Goal: Transaction & Acquisition: Purchase product/service

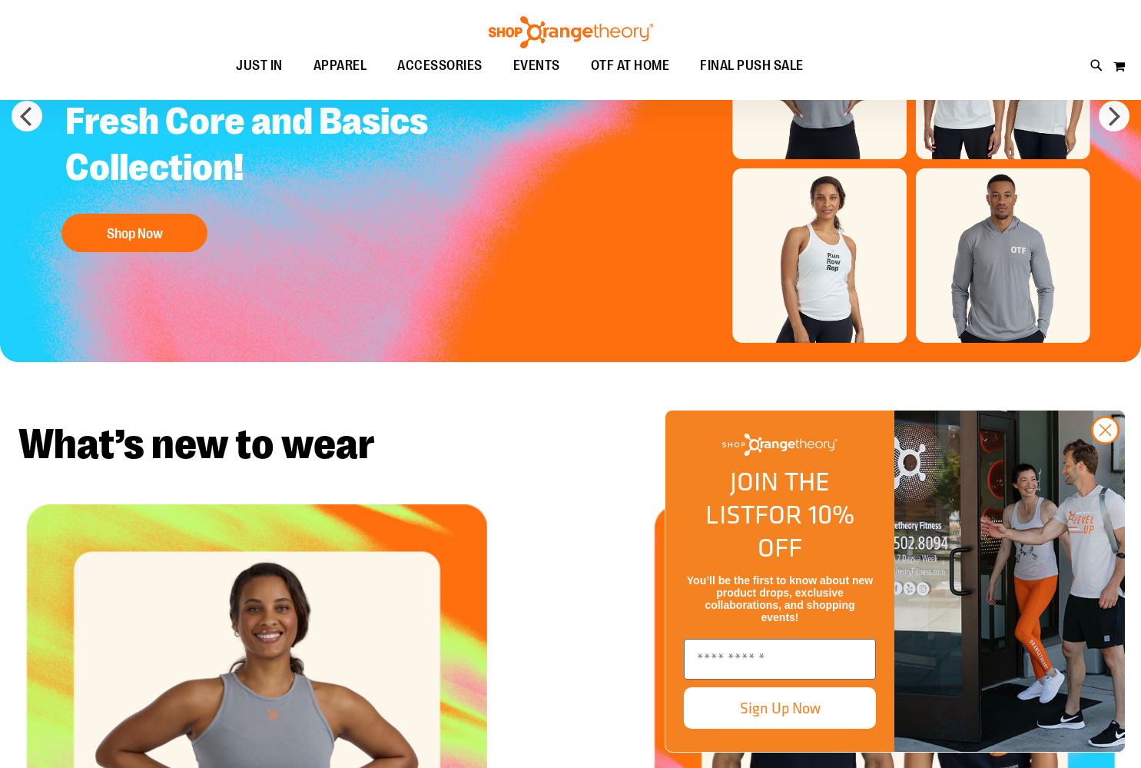
scroll to position [224, 0]
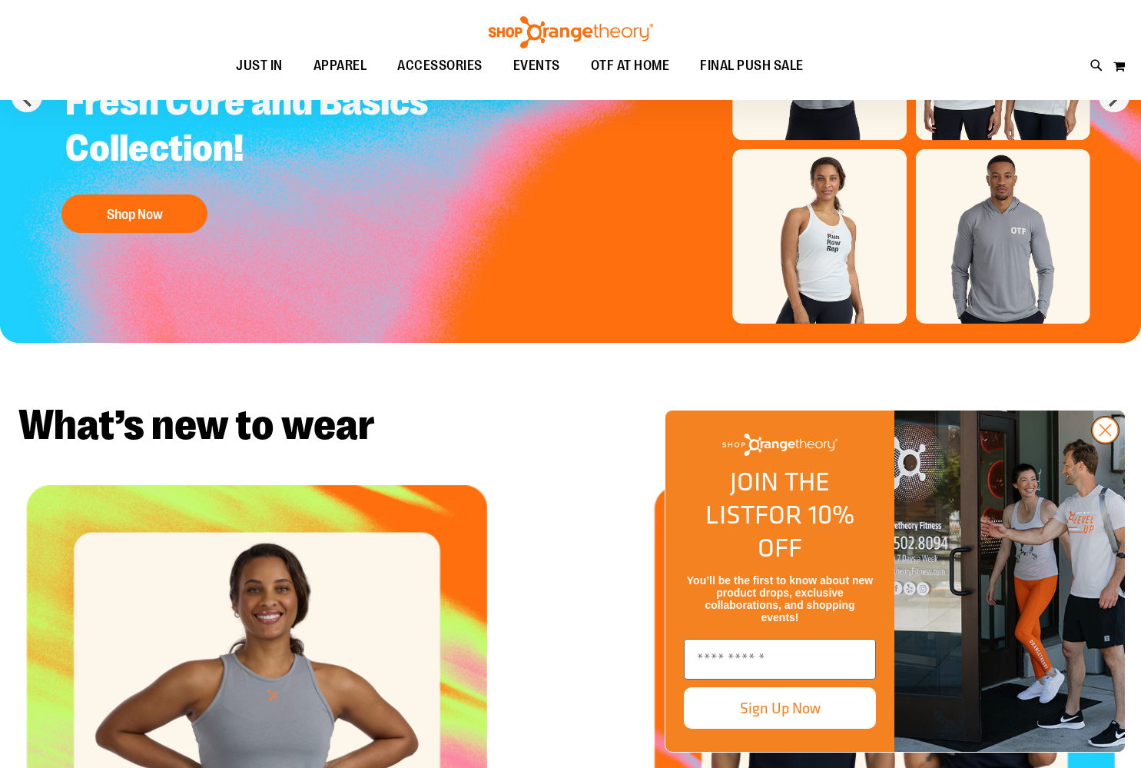
click at [1106, 436] on icon "Close dialog" at bounding box center [1106, 430] width 11 height 11
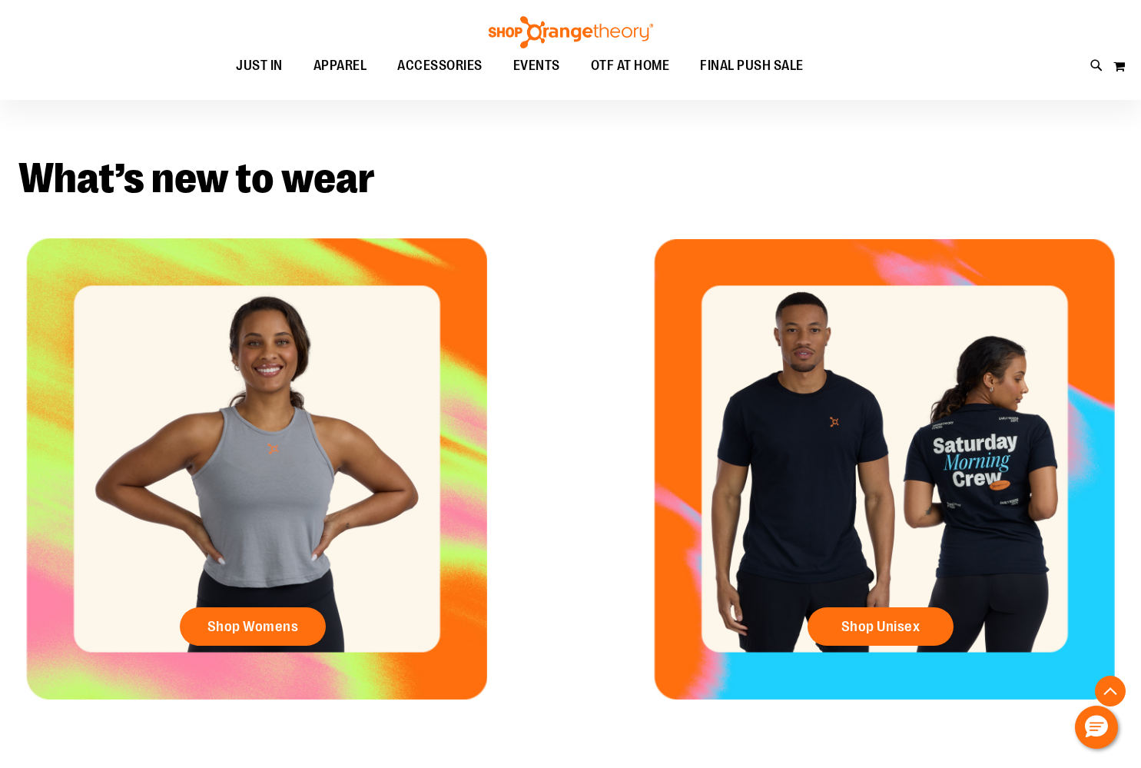
scroll to position [470, 0]
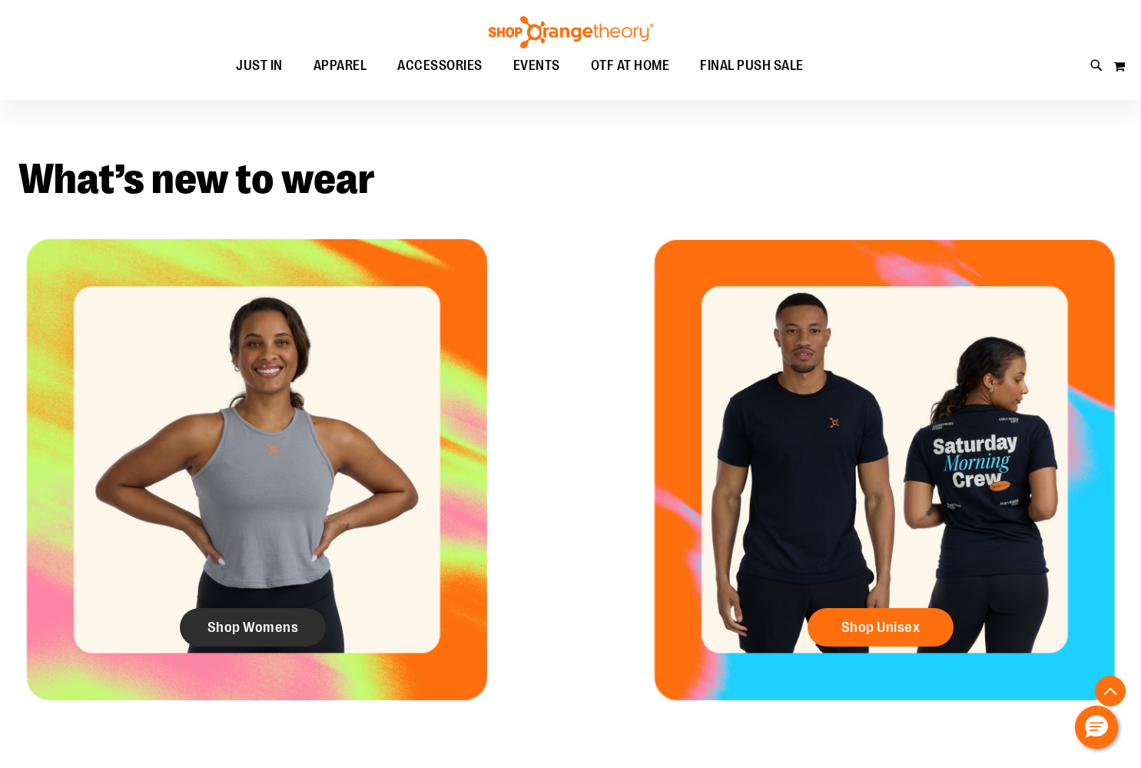
click at [254, 634] on span "Shop Womens" at bounding box center [253, 627] width 91 height 17
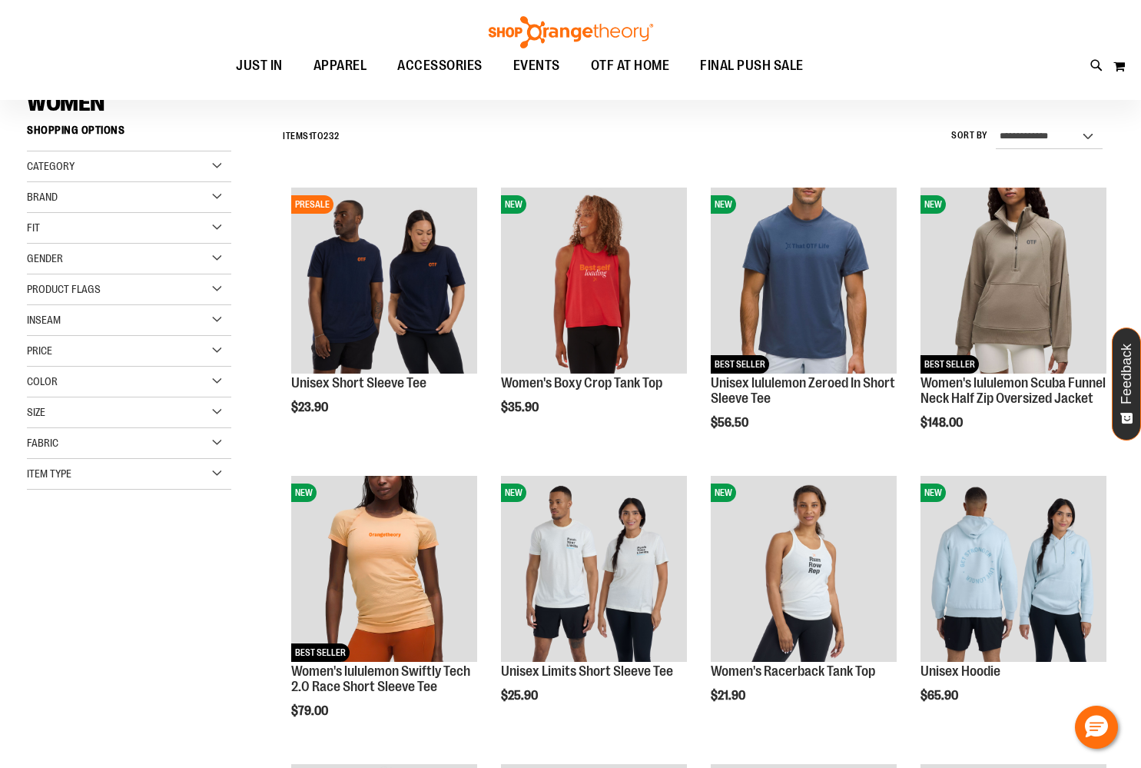
scroll to position [154, 0]
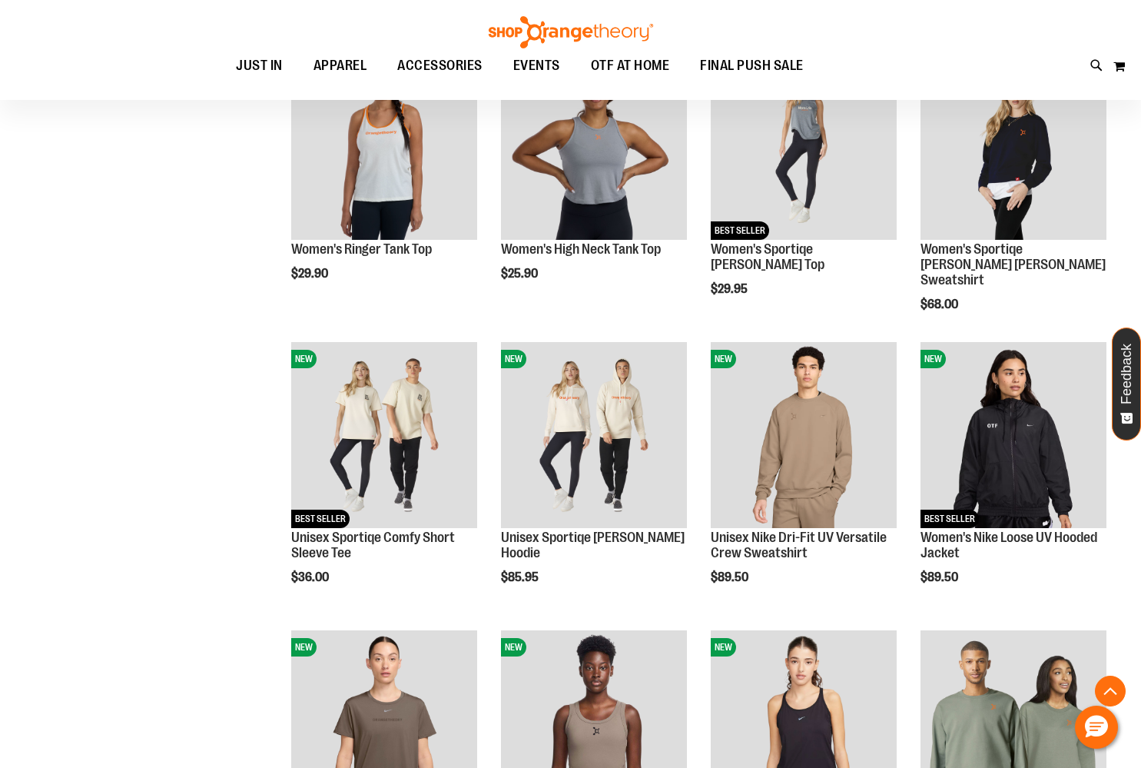
scroll to position [1125, 0]
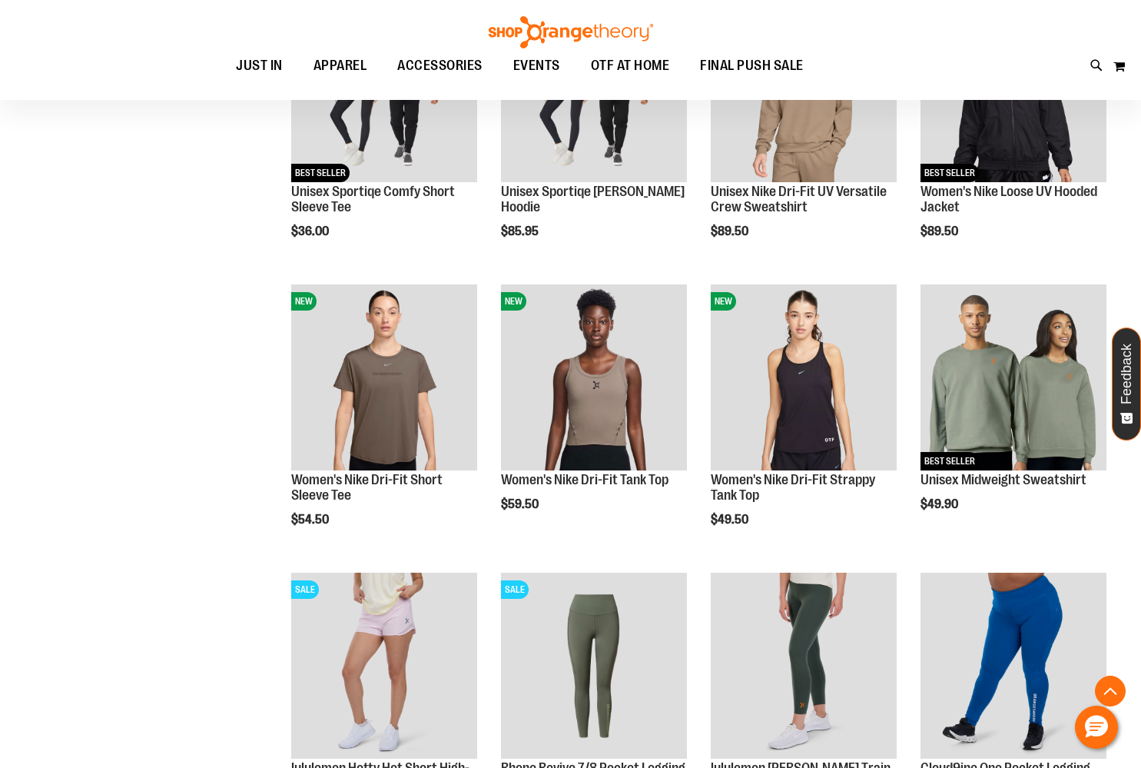
scroll to position [1476, 0]
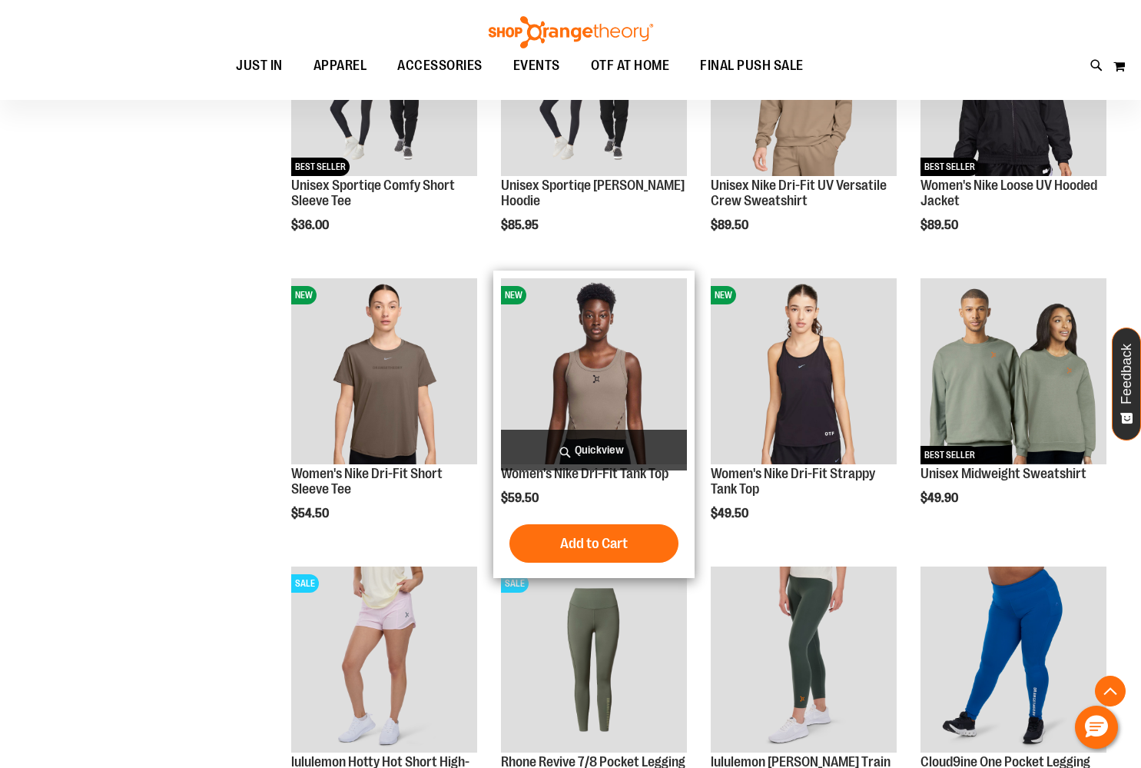
click at [595, 398] on img "product" at bounding box center [594, 371] width 186 height 186
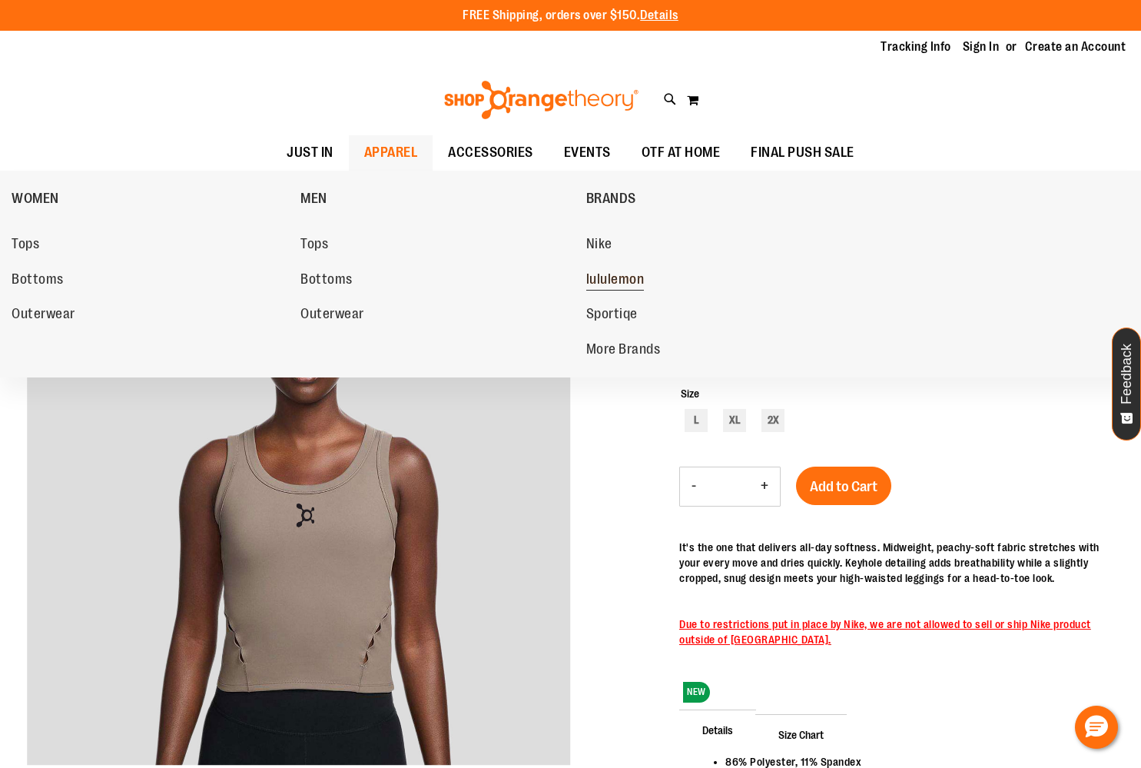
click at [621, 277] on span "lululemon" at bounding box center [615, 280] width 58 height 19
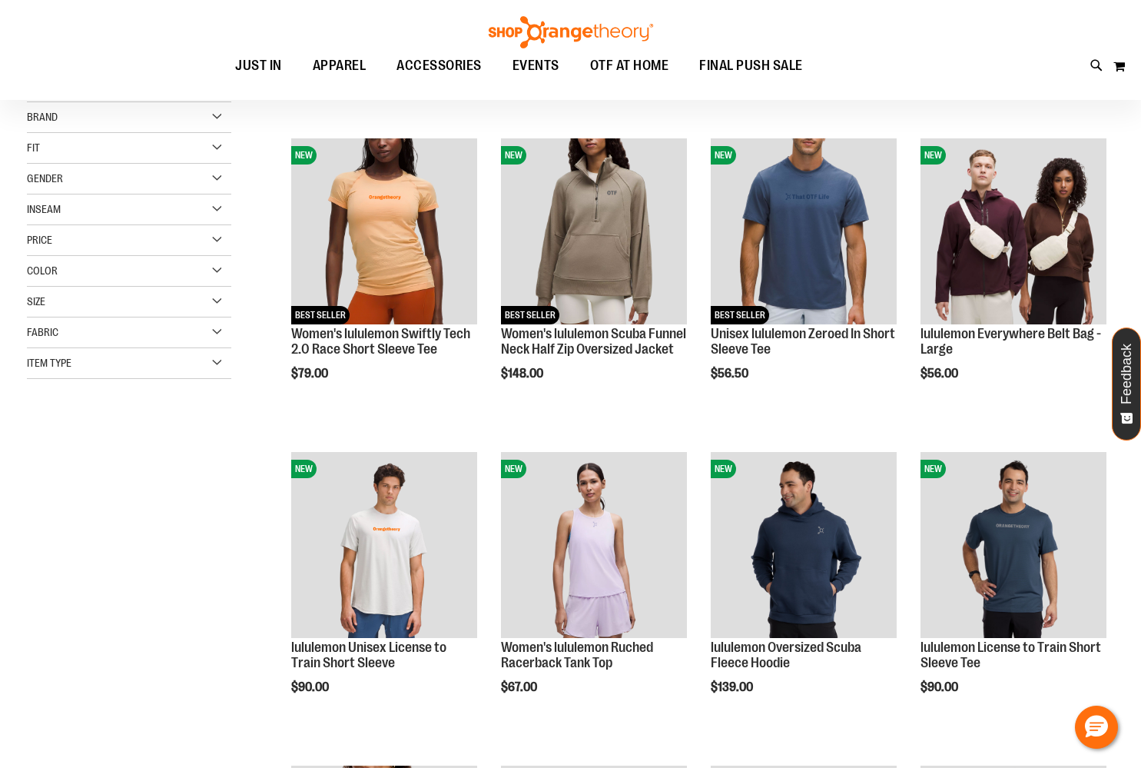
scroll to position [180, 0]
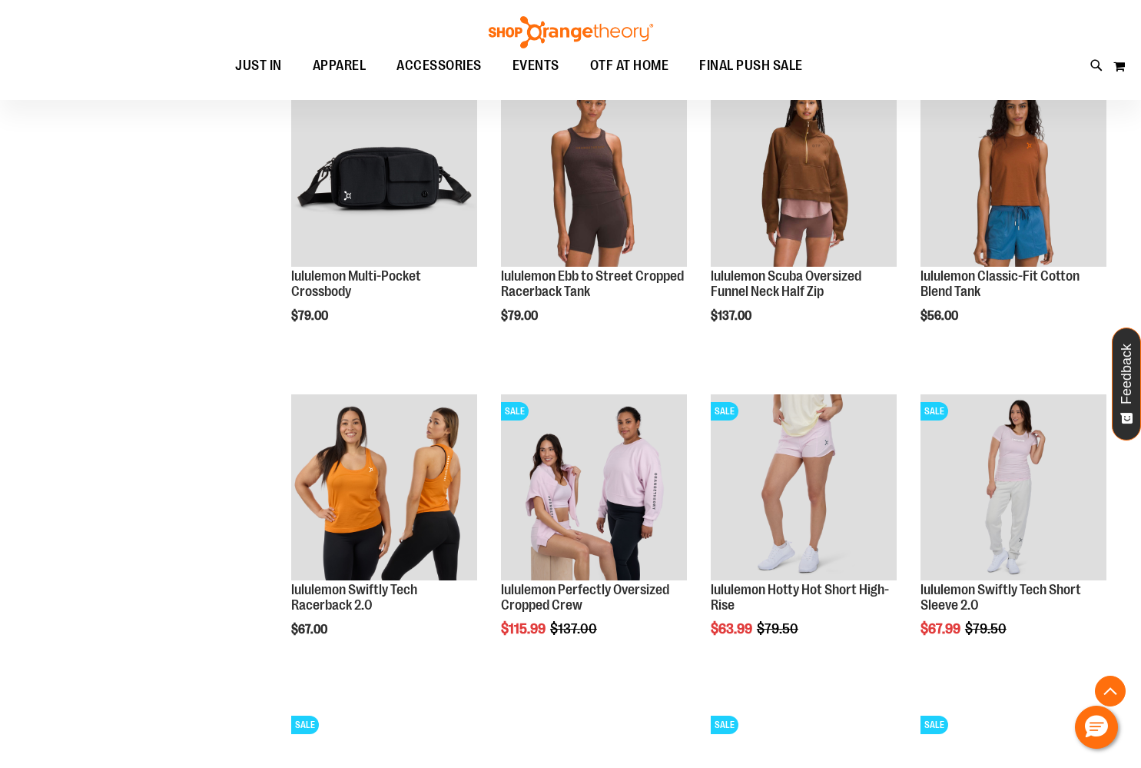
scroll to position [1200, 0]
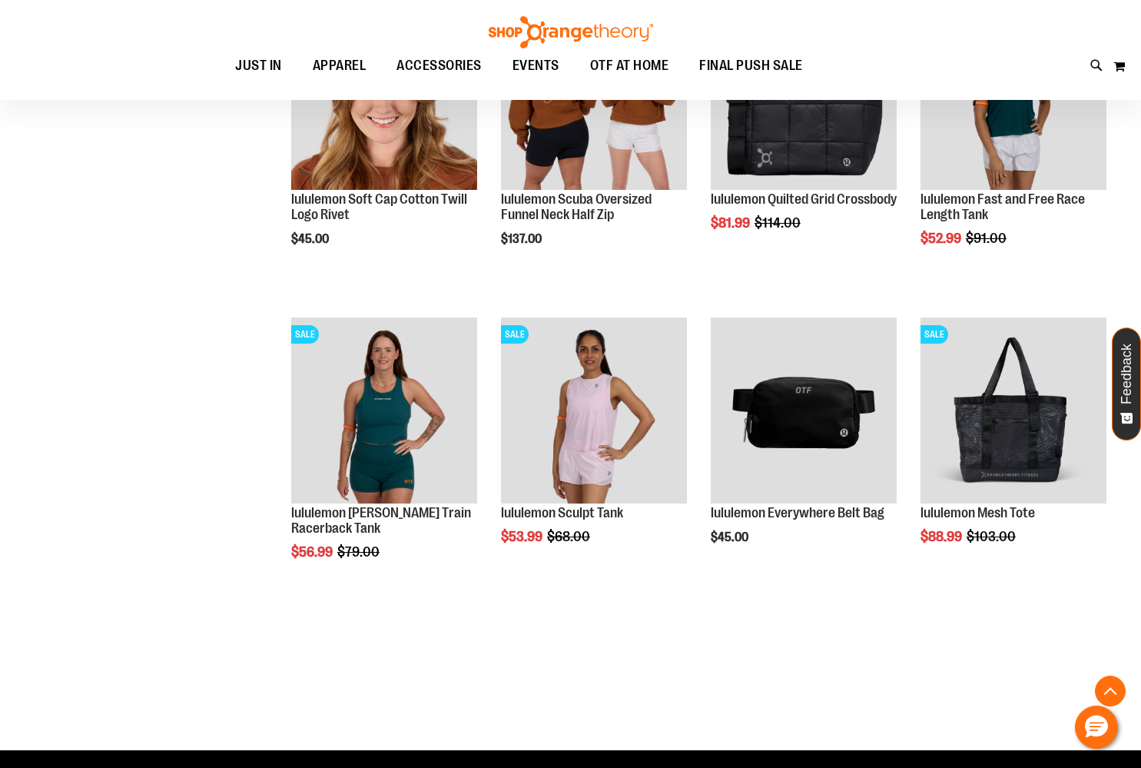
scroll to position [2543, 0]
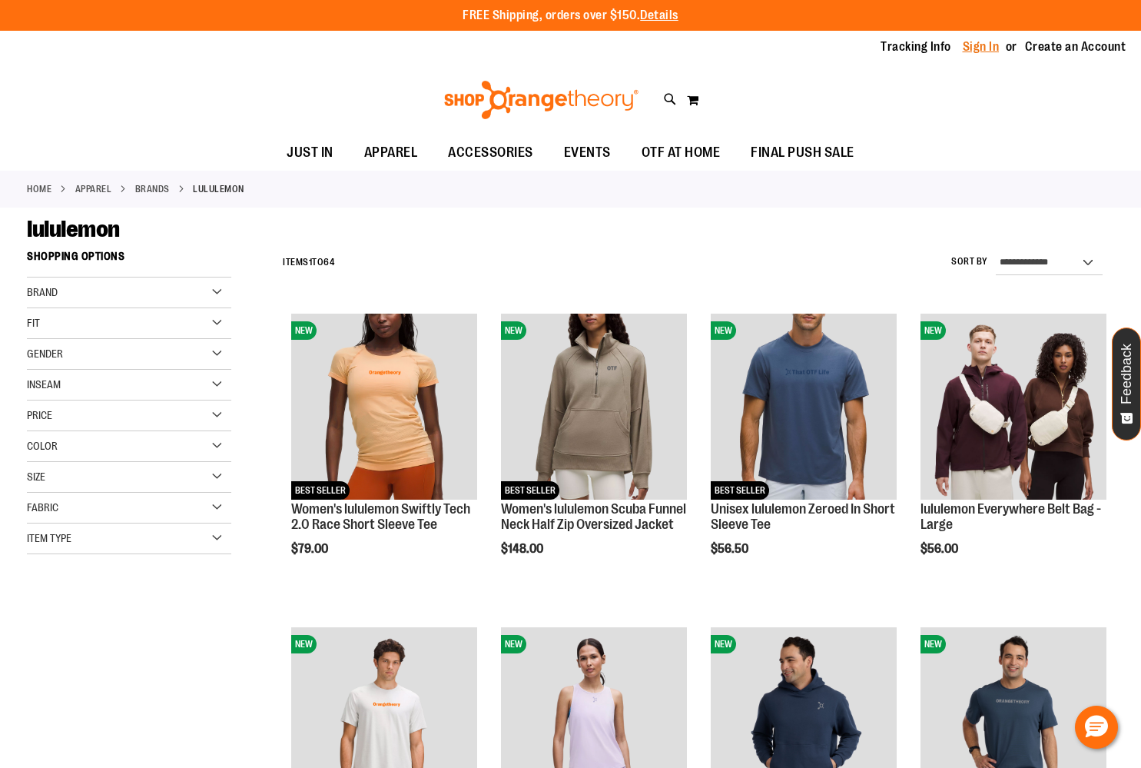
click at [977, 45] on link "Sign In" at bounding box center [981, 46] width 37 height 17
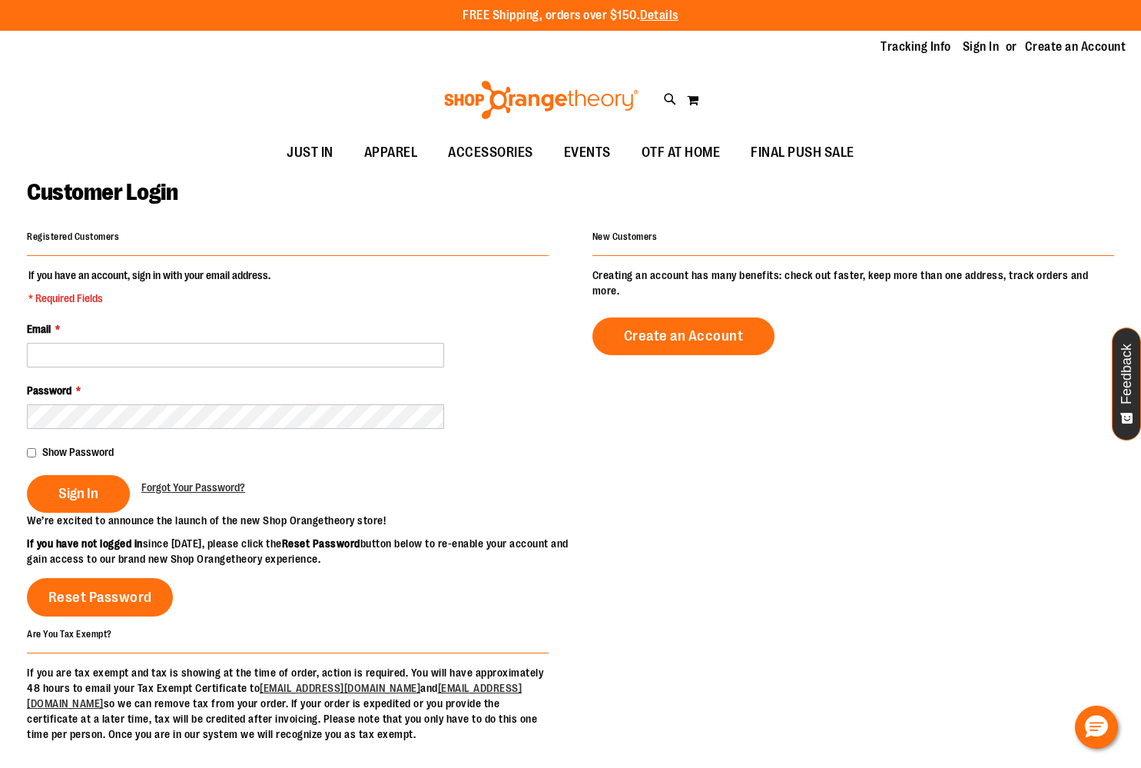
click at [517, 407] on div "Password *" at bounding box center [288, 406] width 522 height 46
click at [98, 354] on input "Email *" at bounding box center [235, 355] width 417 height 25
type input "**********"
click at [95, 498] on span "Sign In" at bounding box center [78, 493] width 40 height 17
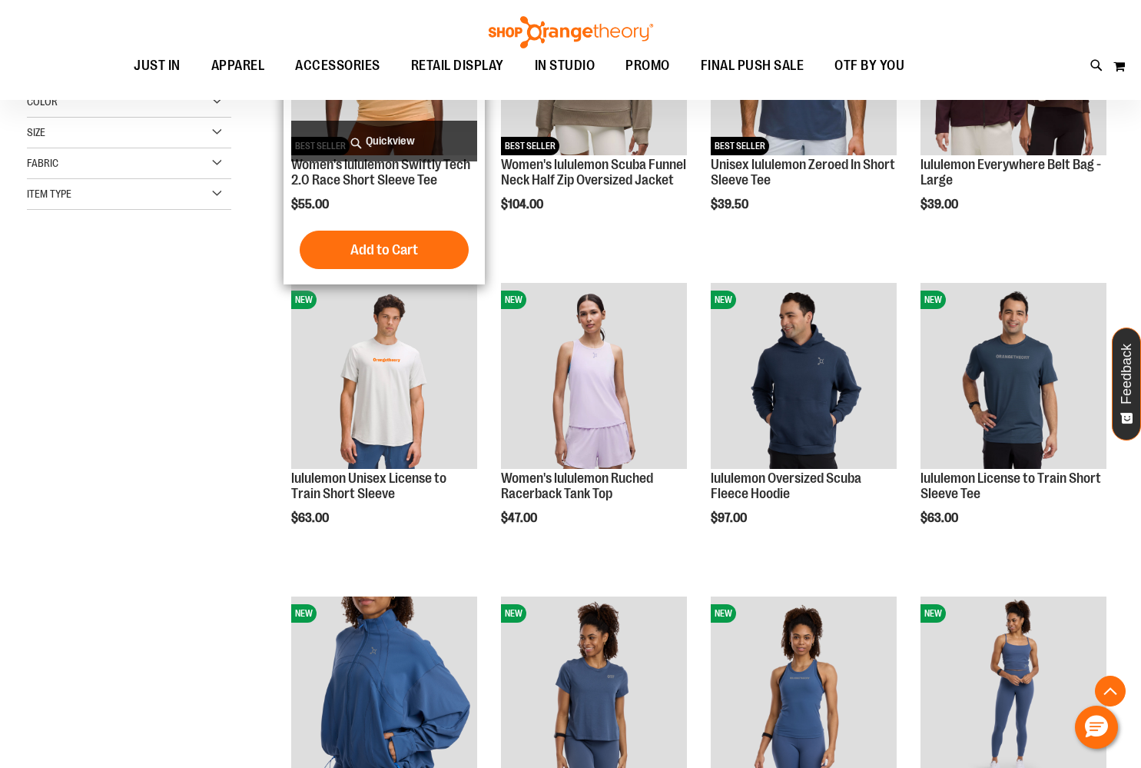
scroll to position [362, 0]
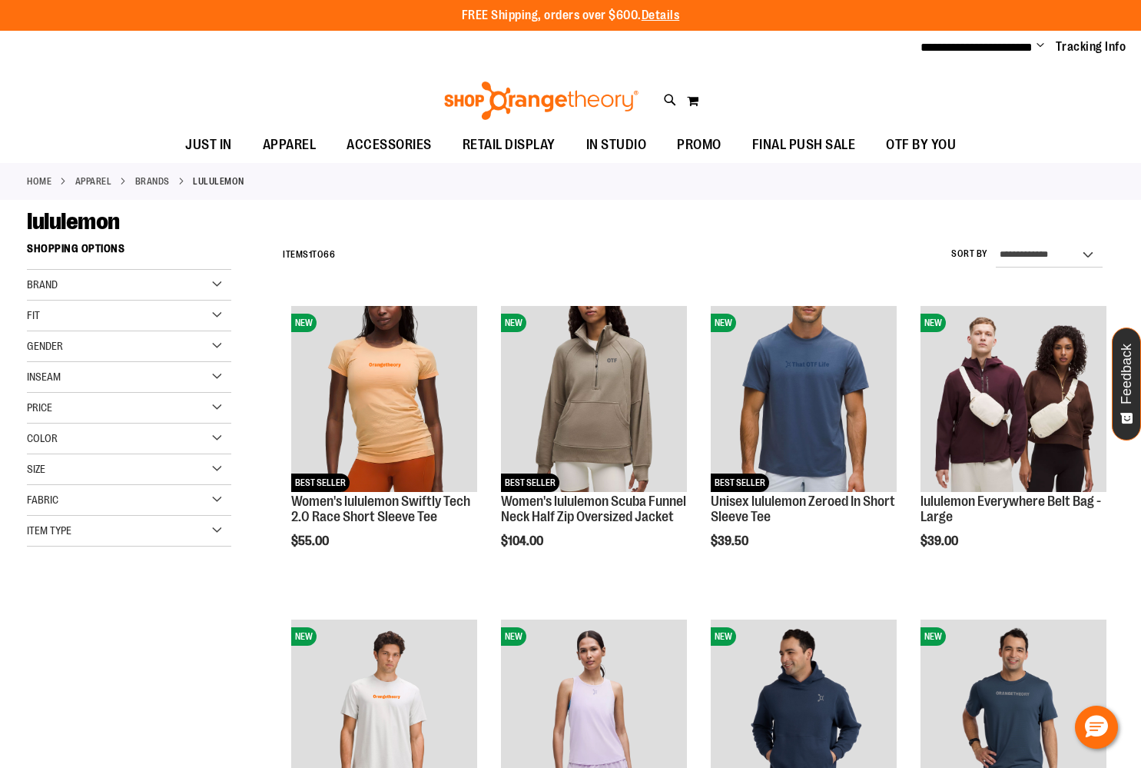
click at [218, 281] on div "Brand" at bounding box center [129, 285] width 204 height 31
click at [219, 389] on div "Gender" at bounding box center [129, 389] width 204 height 31
click at [38, 435] on link "Women 47 items" at bounding box center [121, 437] width 197 height 16
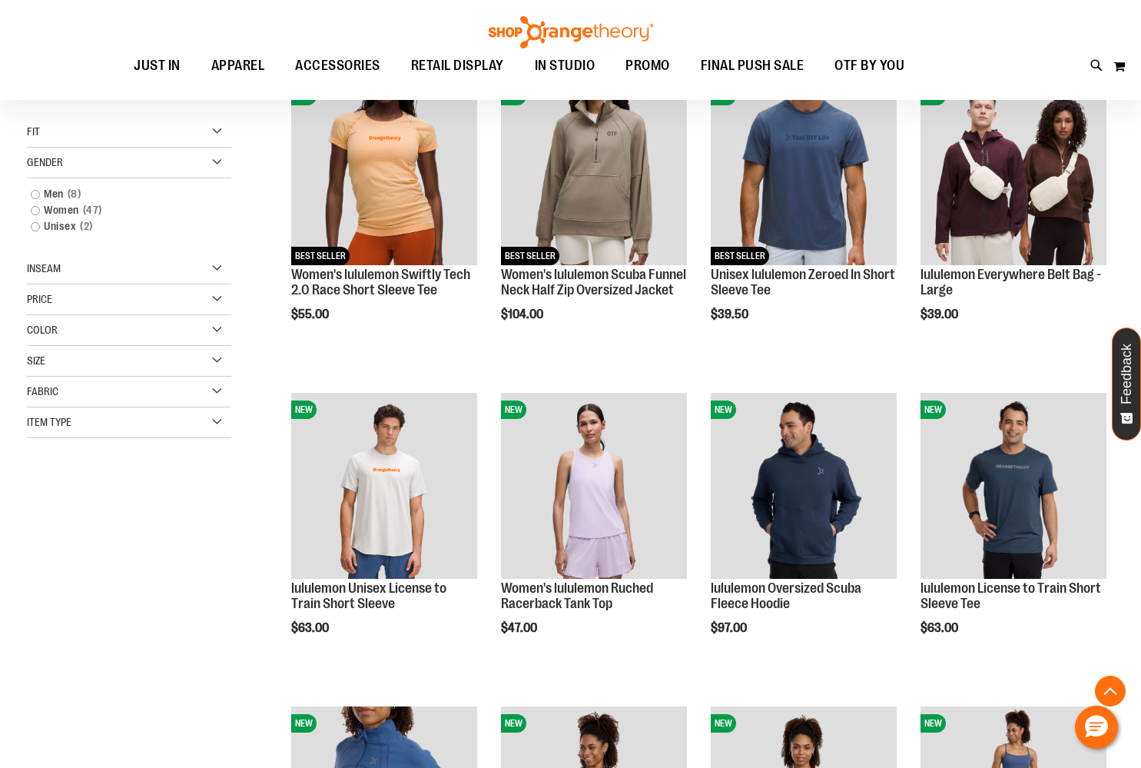
scroll to position [234, 0]
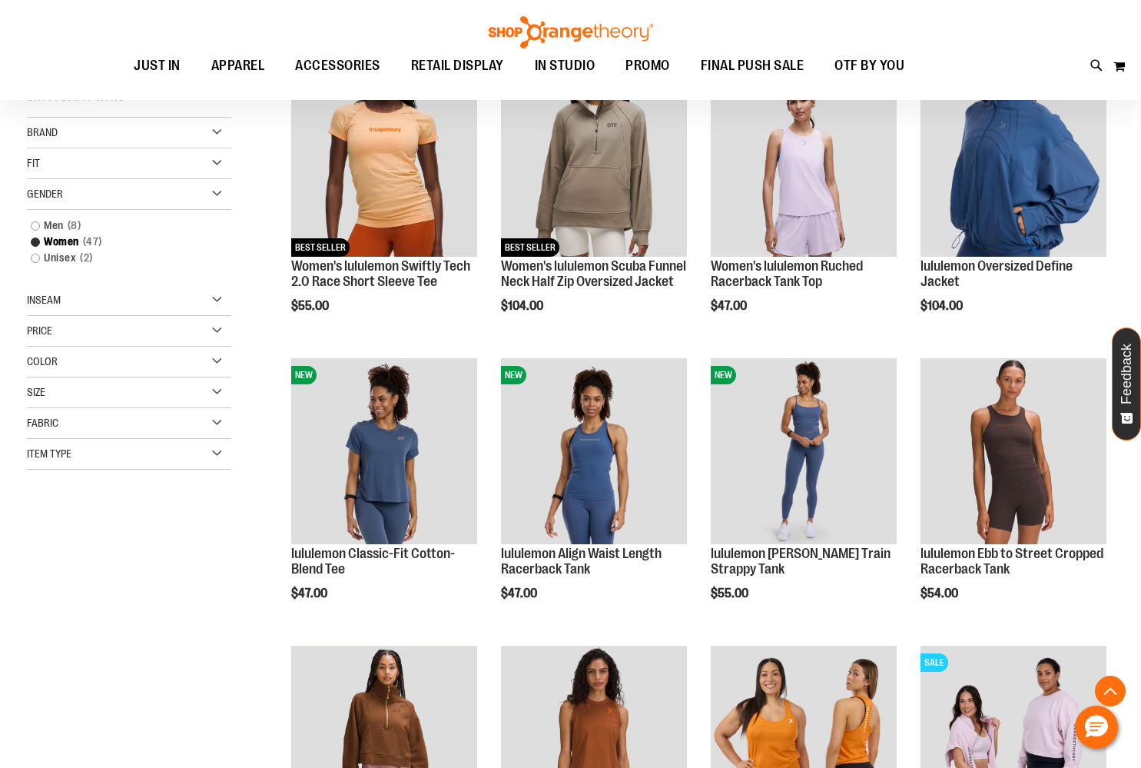
click at [216, 330] on div "Price" at bounding box center [129, 331] width 204 height 31
click at [267, 330] on div "**********" at bounding box center [684, 509] width 861 height 1018
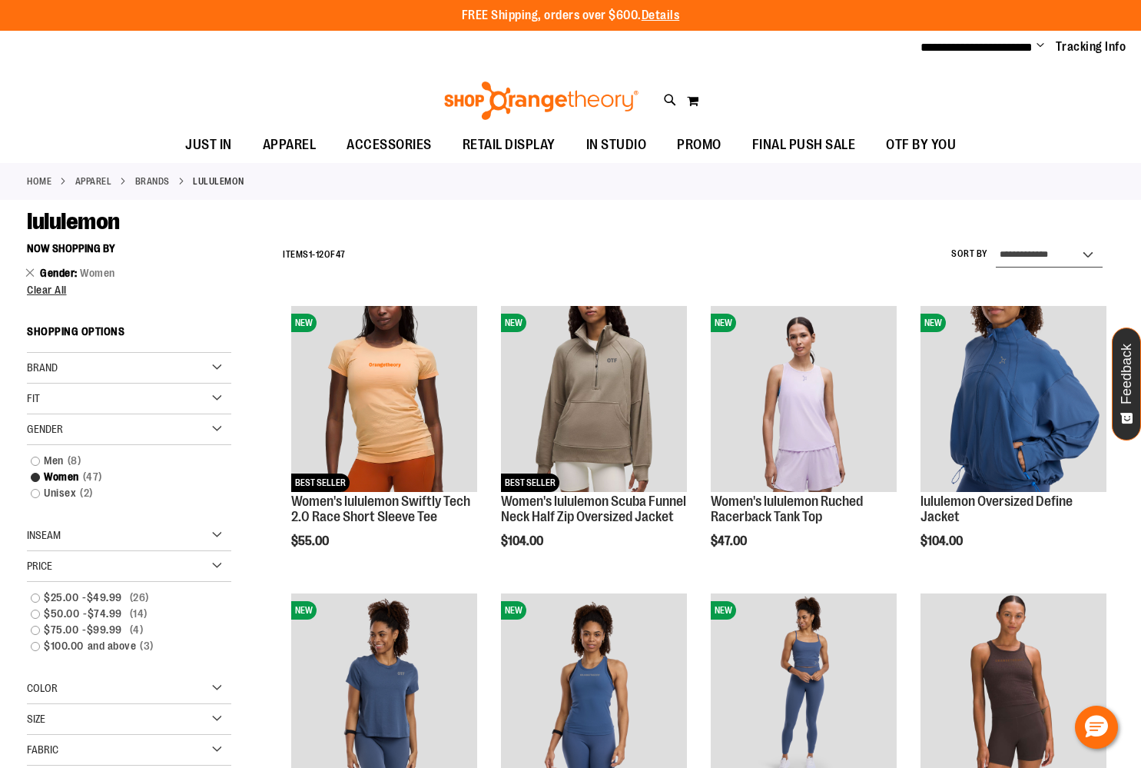
select select "*********"
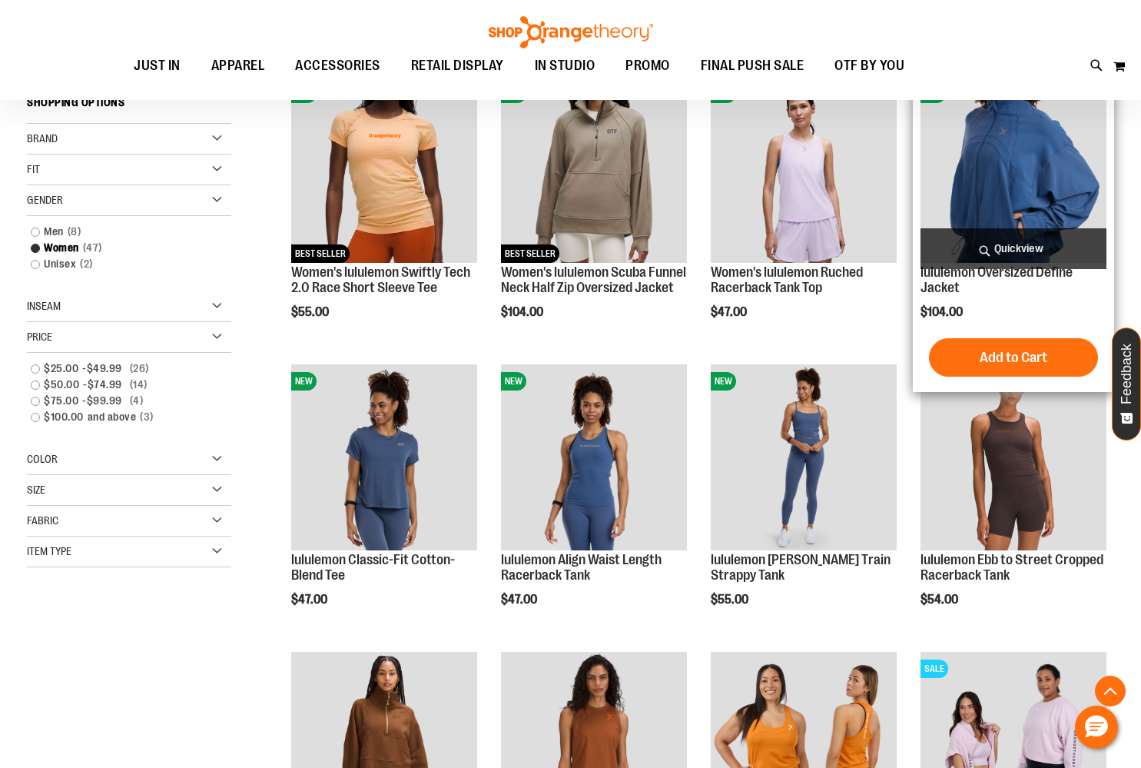
scroll to position [234, 0]
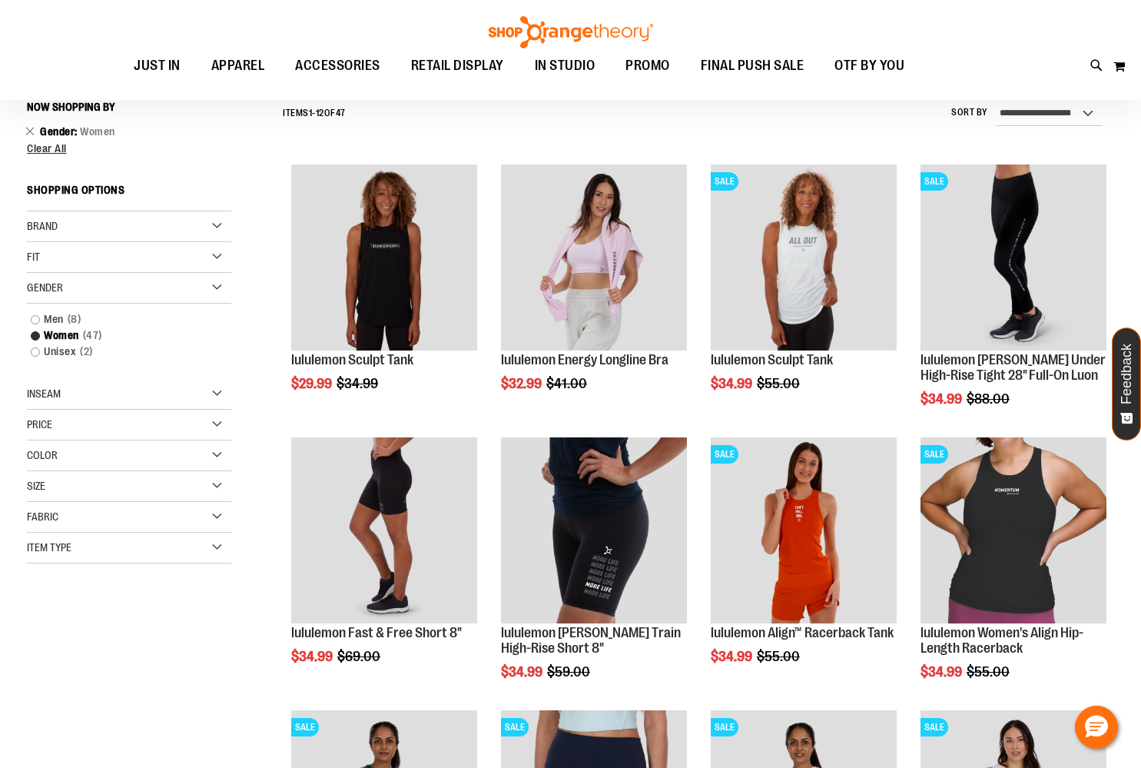
scroll to position [130, 0]
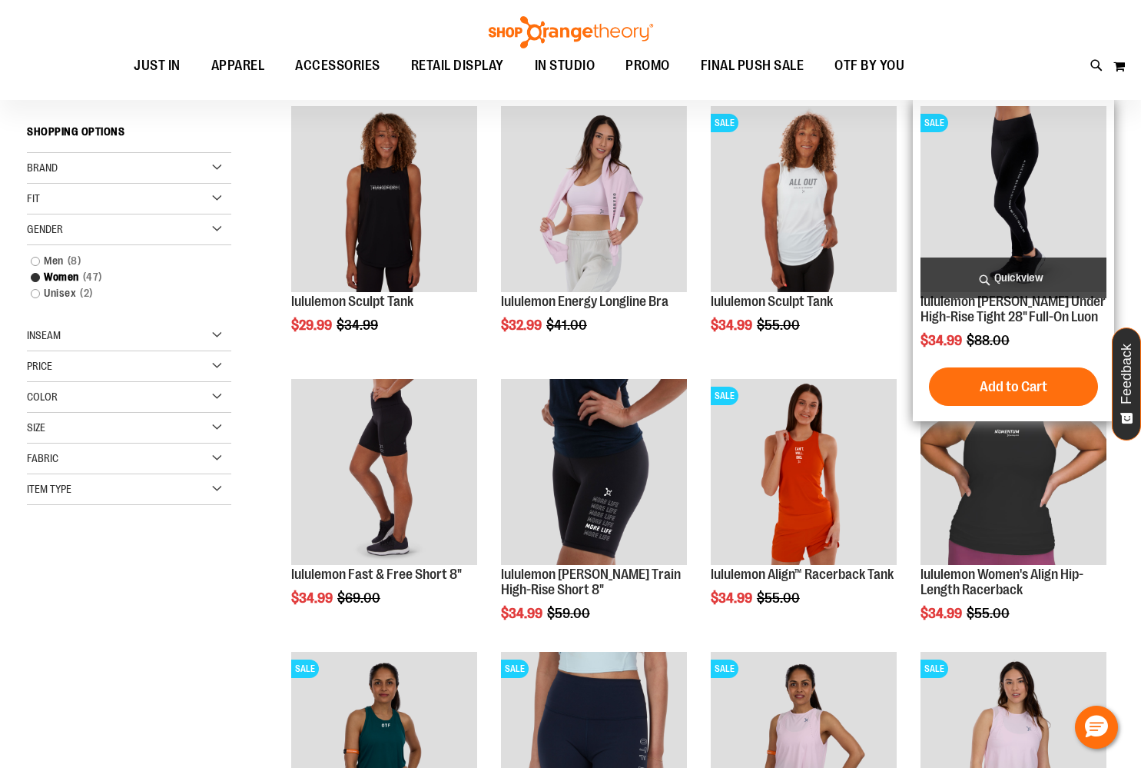
scroll to position [205, 0]
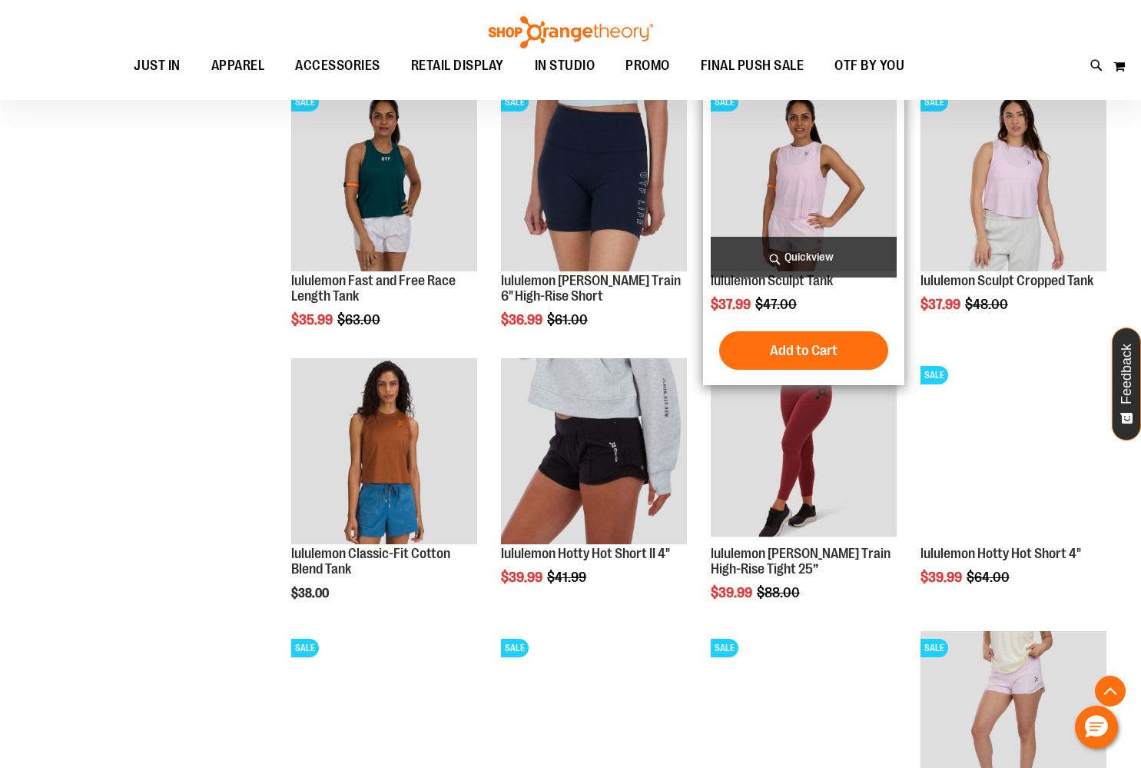
scroll to position [765, 0]
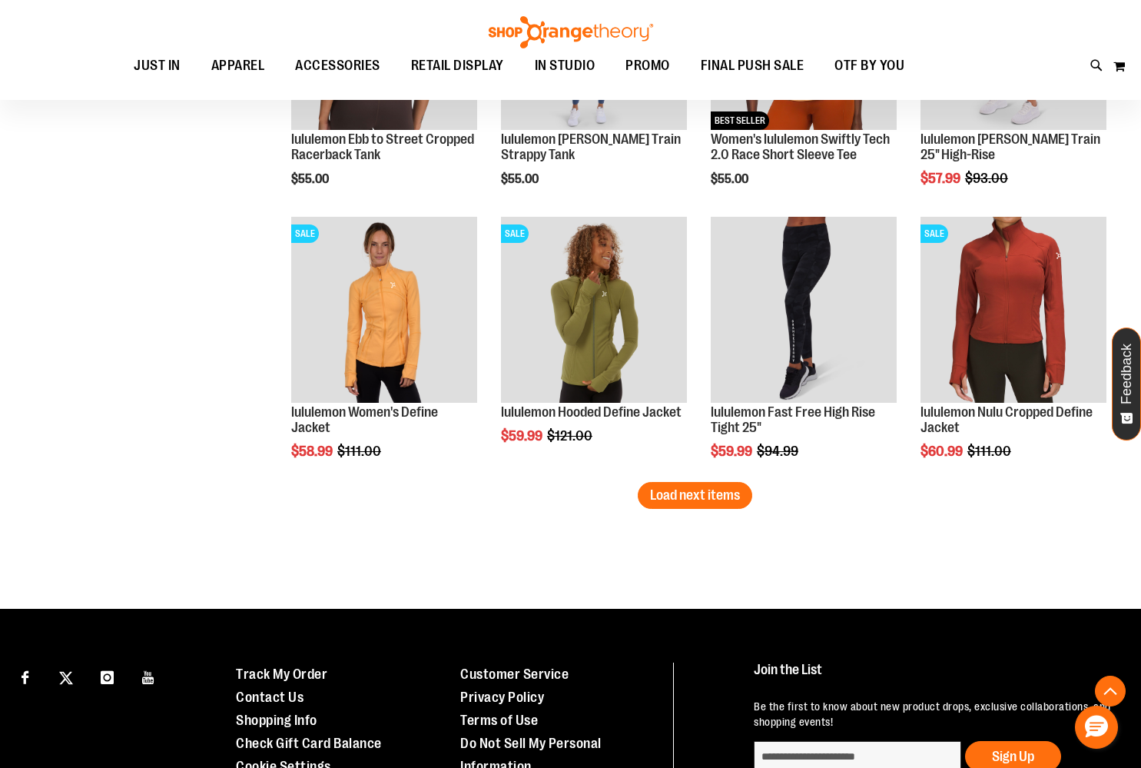
scroll to position [2277, 0]
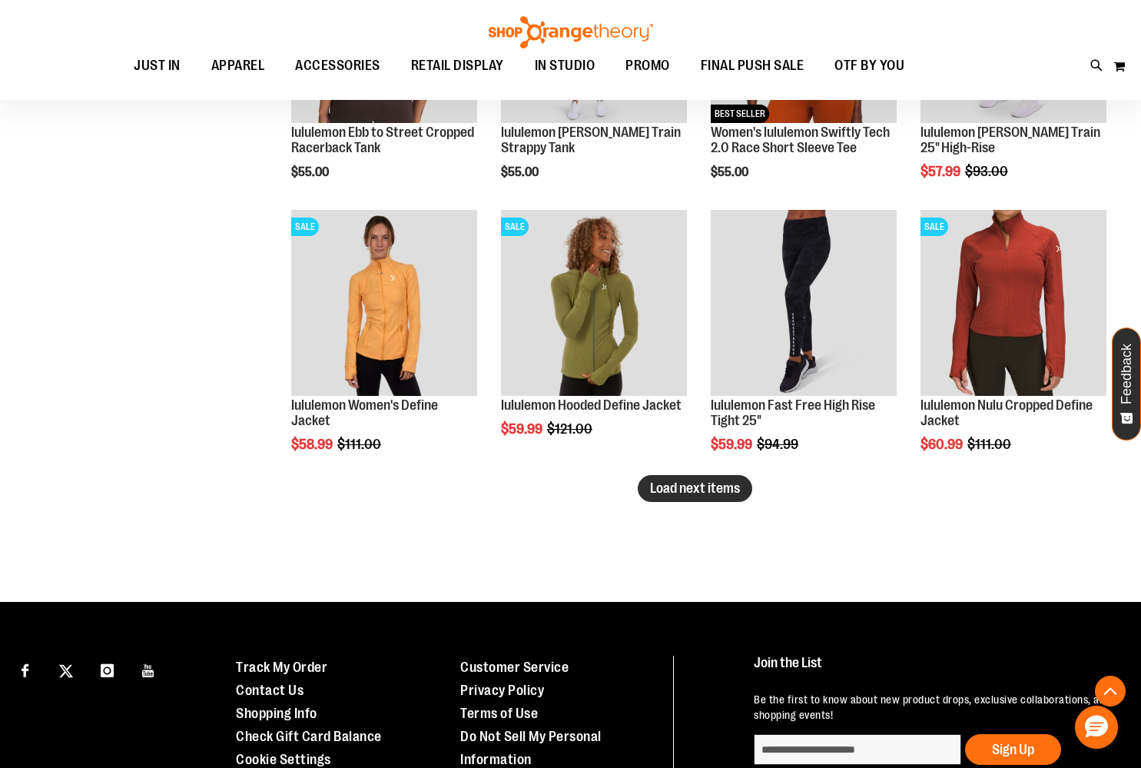
click at [718, 490] on span "Load next items" at bounding box center [695, 487] width 90 height 15
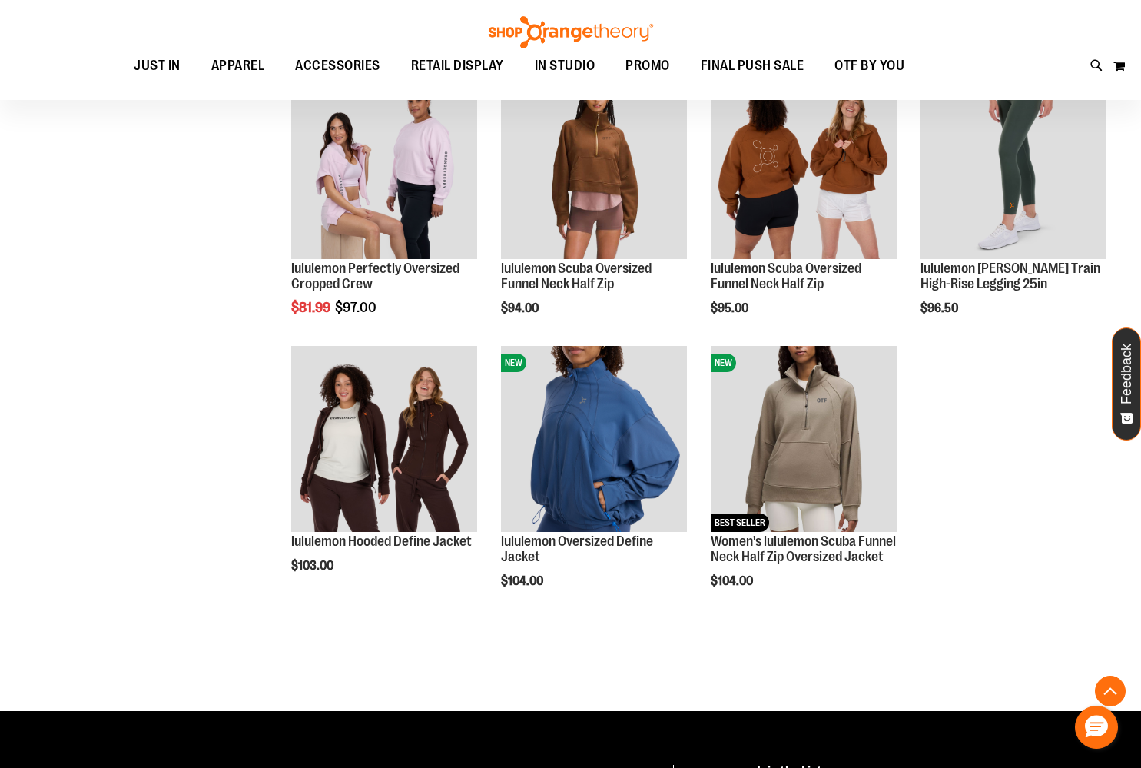
scroll to position [2960, 0]
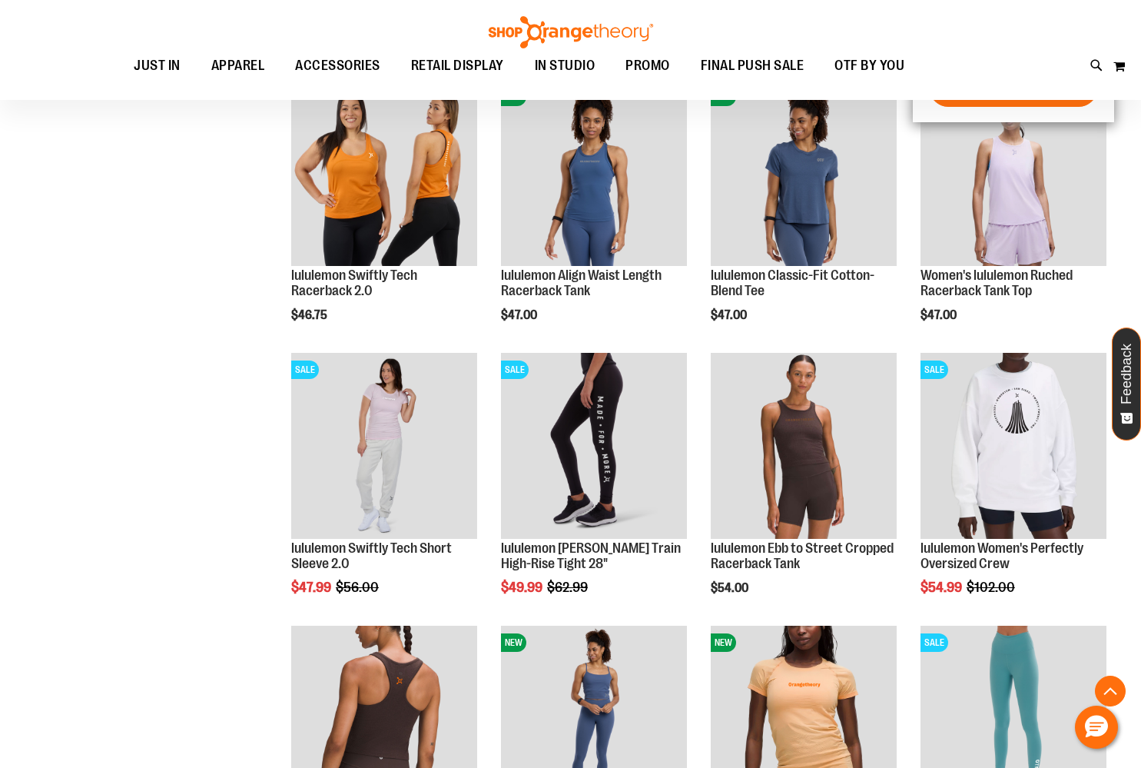
scroll to position [1497, 0]
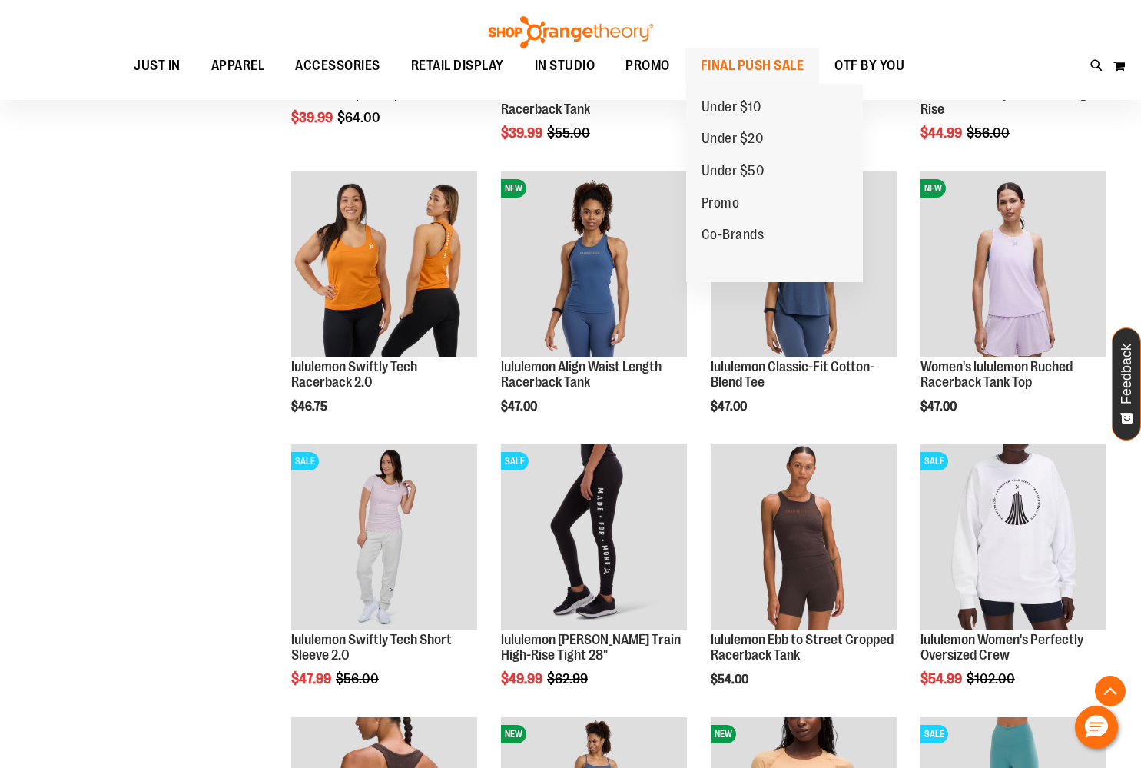
click at [736, 65] on span "FINAL PUSH SALE" at bounding box center [753, 65] width 104 height 35
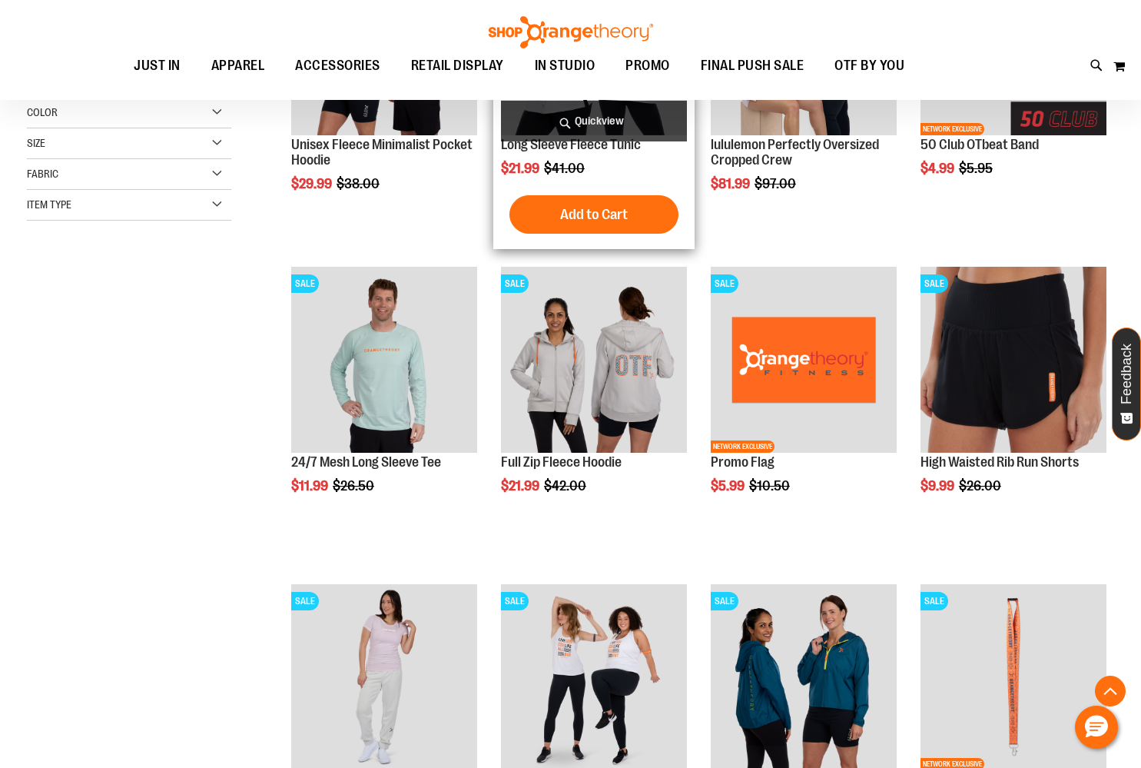
scroll to position [371, 0]
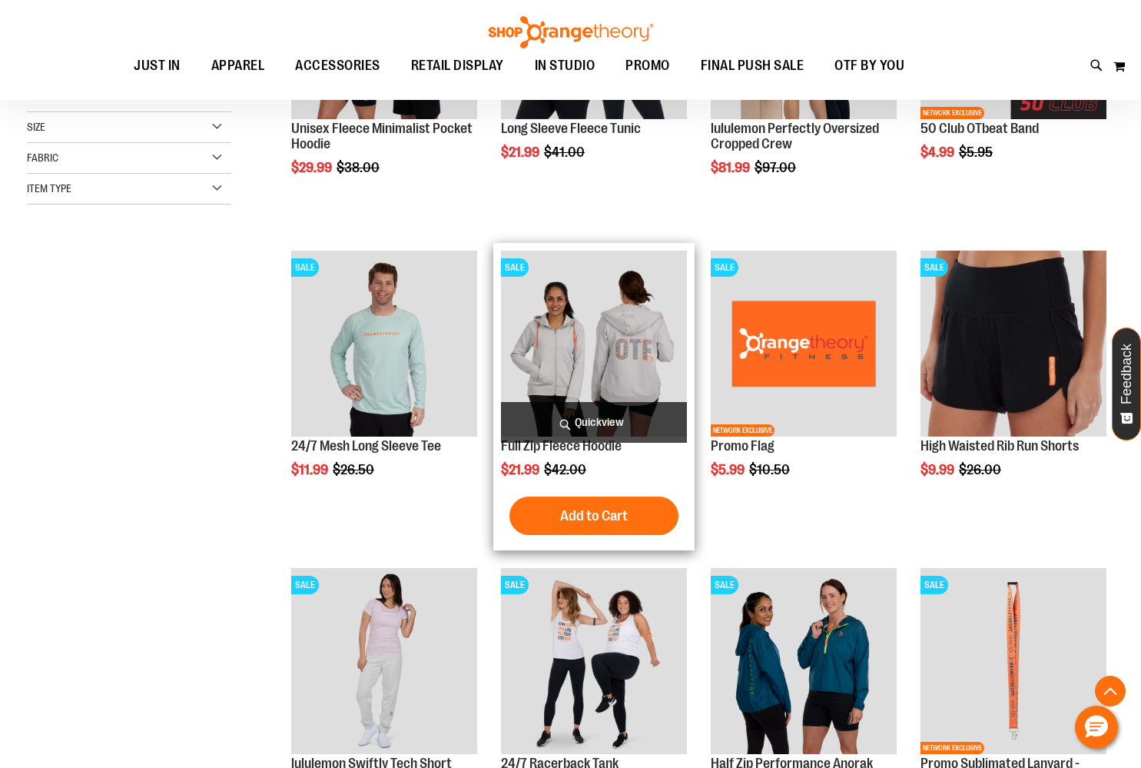
click at [592, 358] on img "product" at bounding box center [594, 344] width 186 height 186
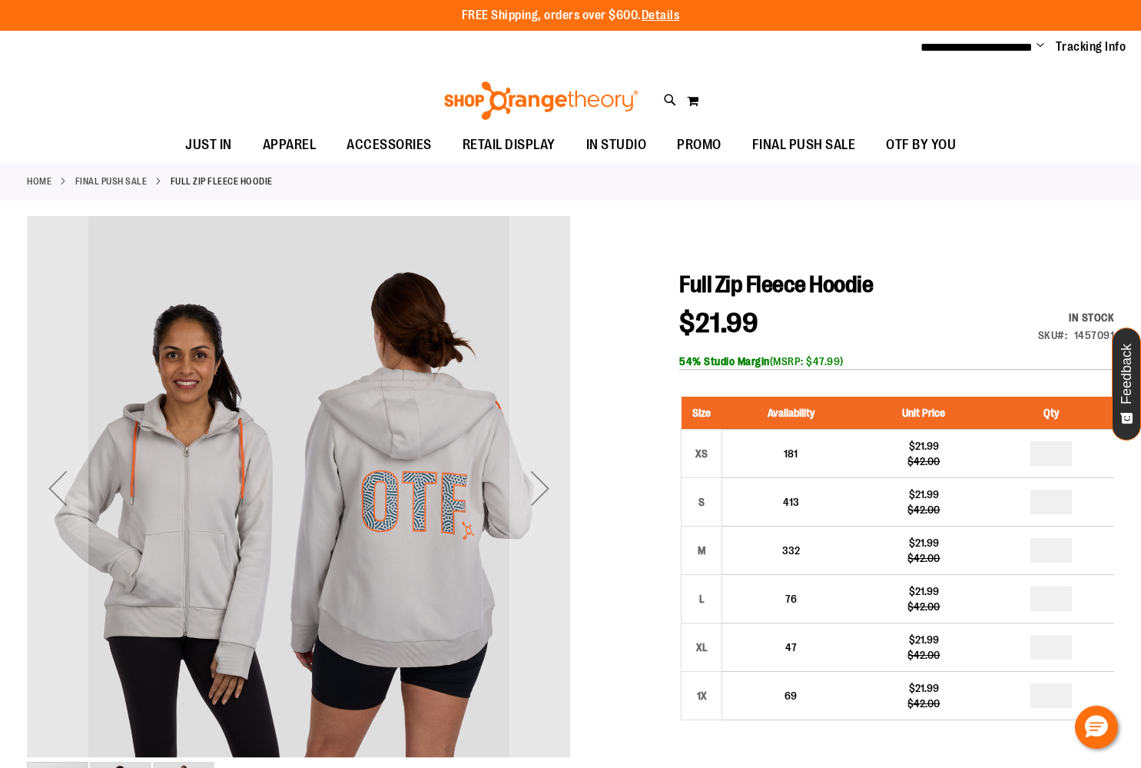
scroll to position [55, 0]
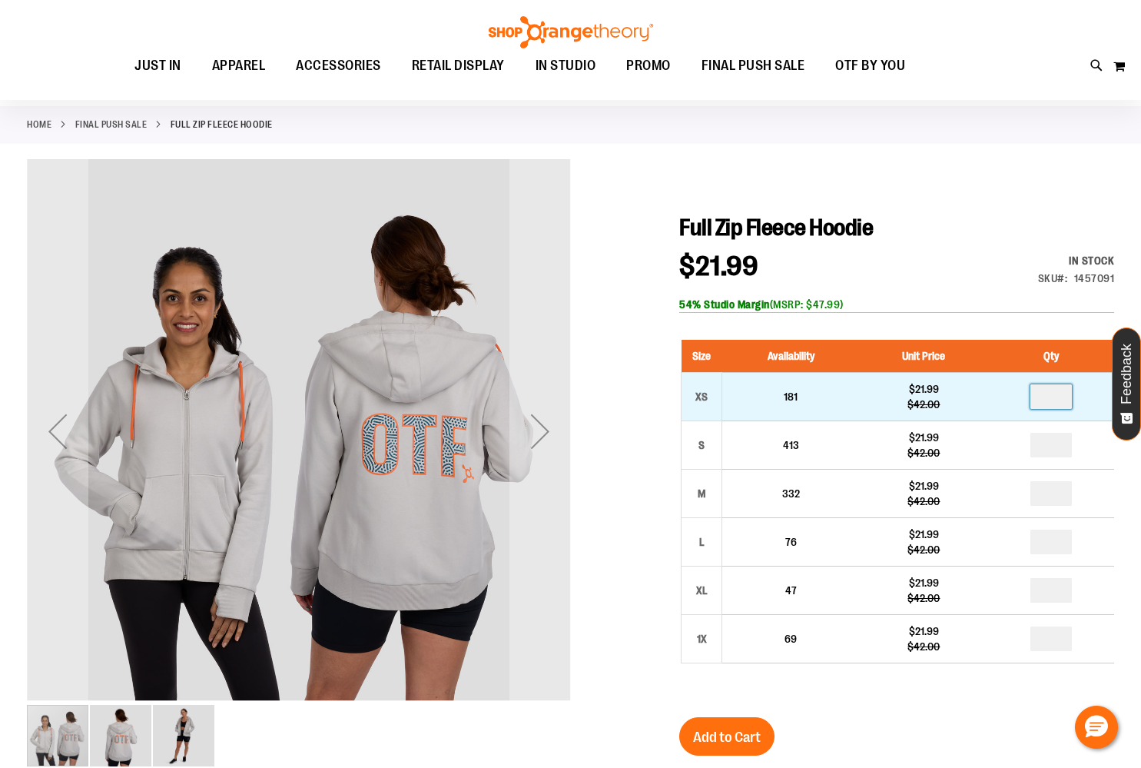
drag, startPoint x: 1071, startPoint y: 397, endPoint x: 1025, endPoint y: 393, distance: 46.3
click at [1025, 393] on td at bounding box center [1051, 396] width 126 height 48
type input "*"
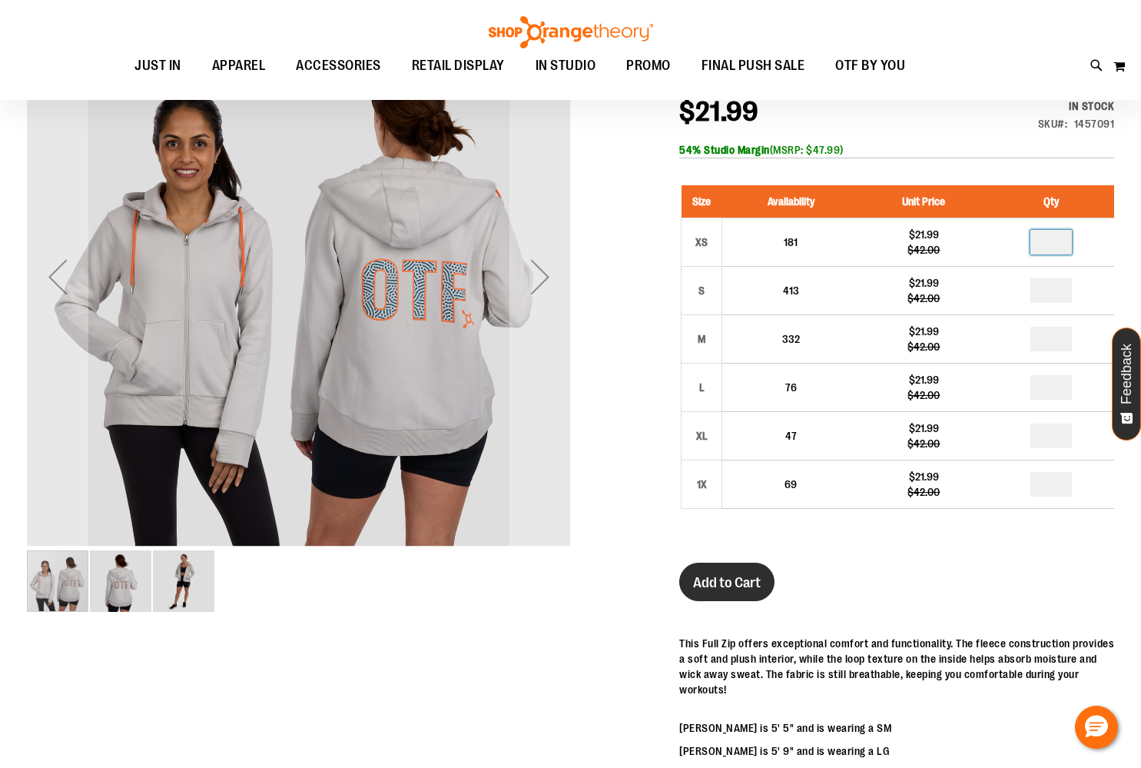
scroll to position [211, 0]
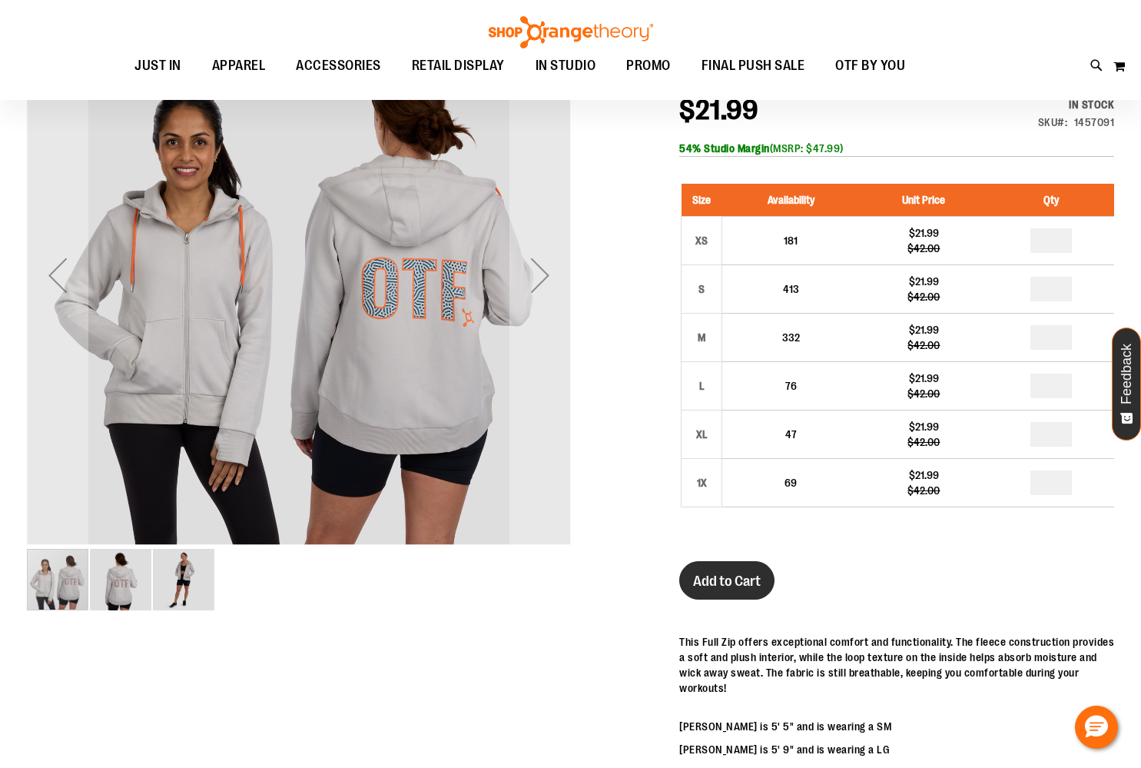
click at [739, 583] on span "Add to Cart" at bounding box center [727, 581] width 68 height 17
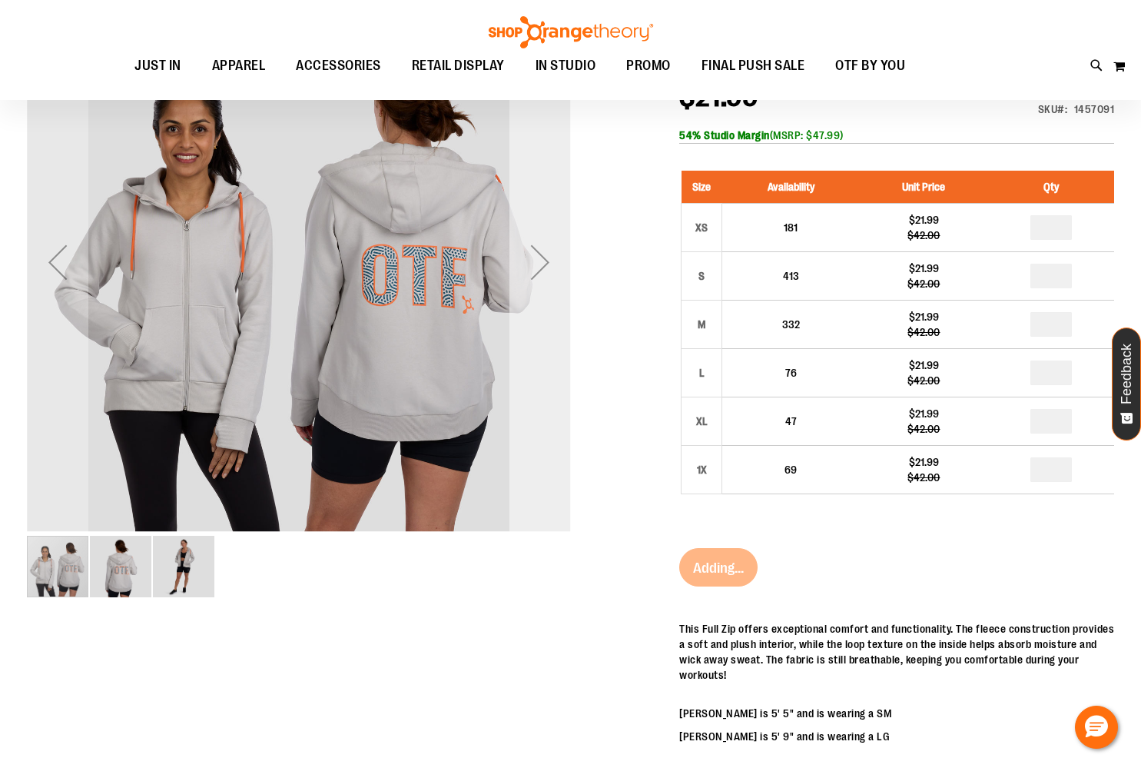
scroll to position [231, 0]
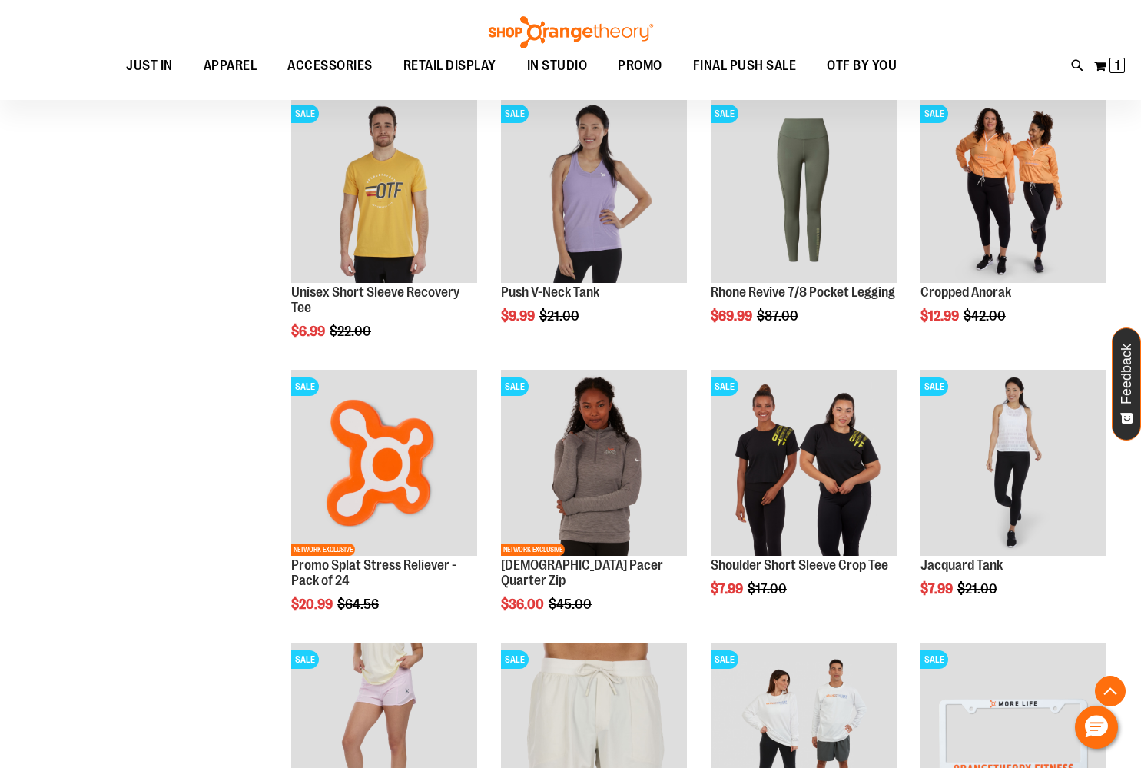
scroll to position [1031, 0]
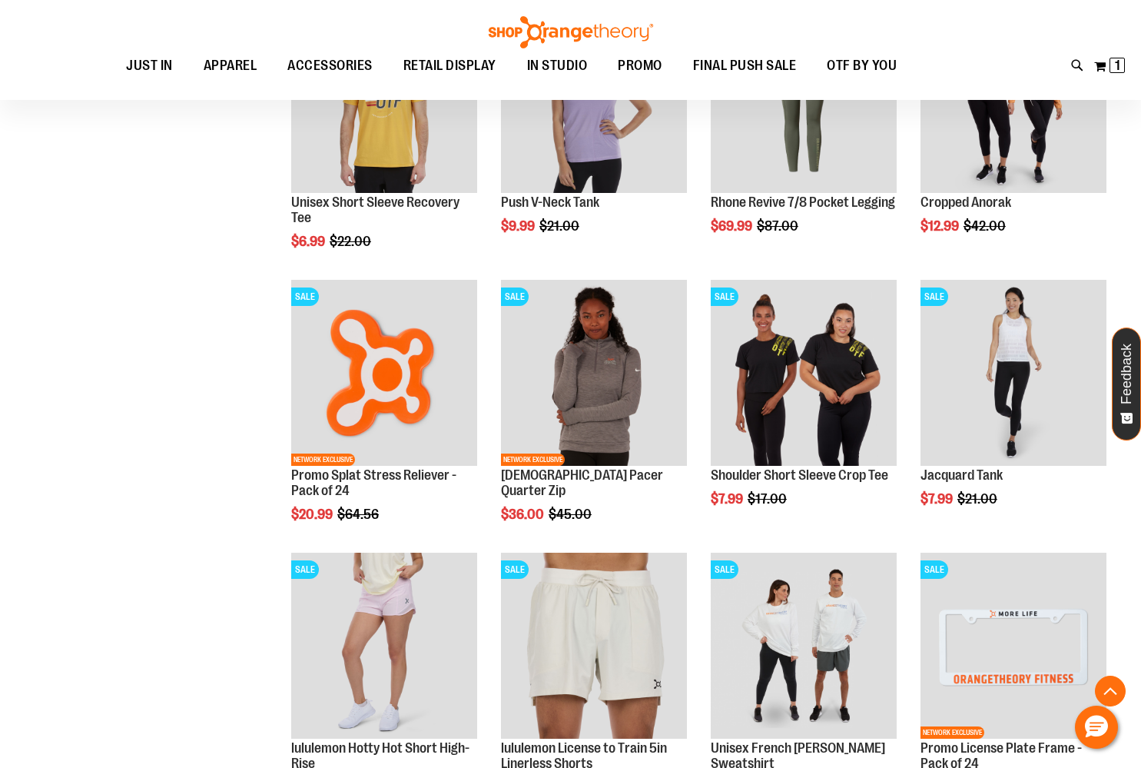
scroll to position [1124, 0]
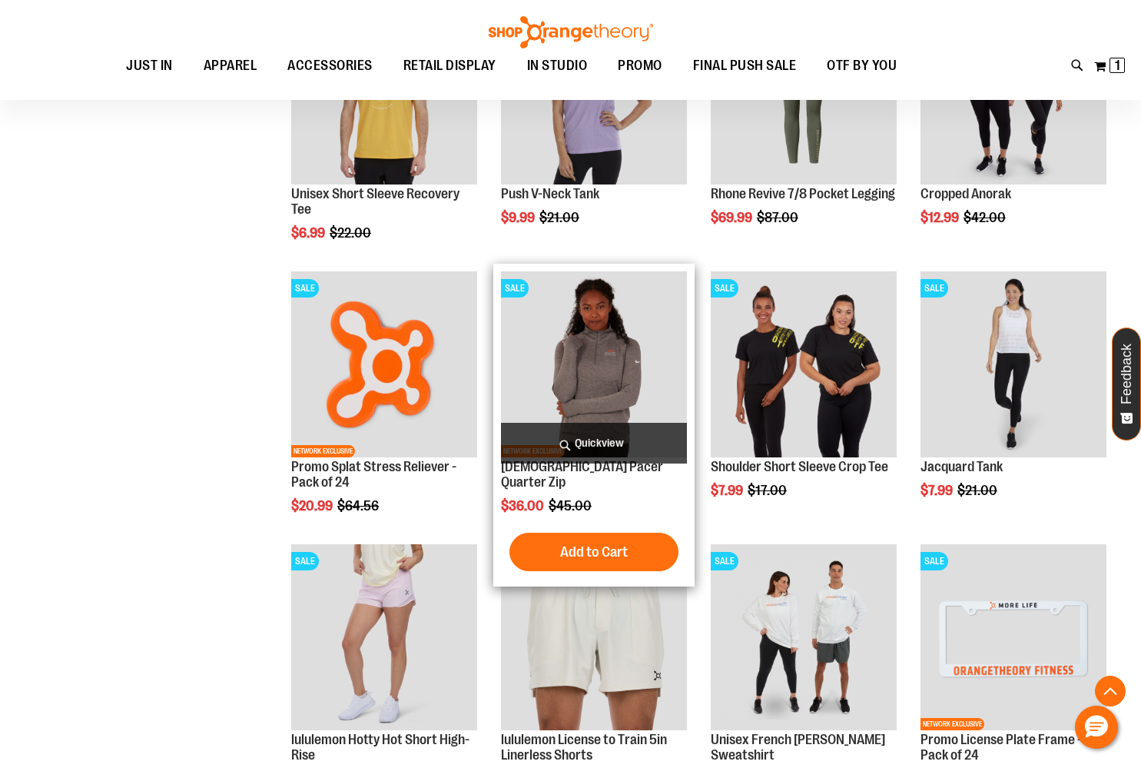
click at [596, 382] on img "product" at bounding box center [594, 364] width 186 height 186
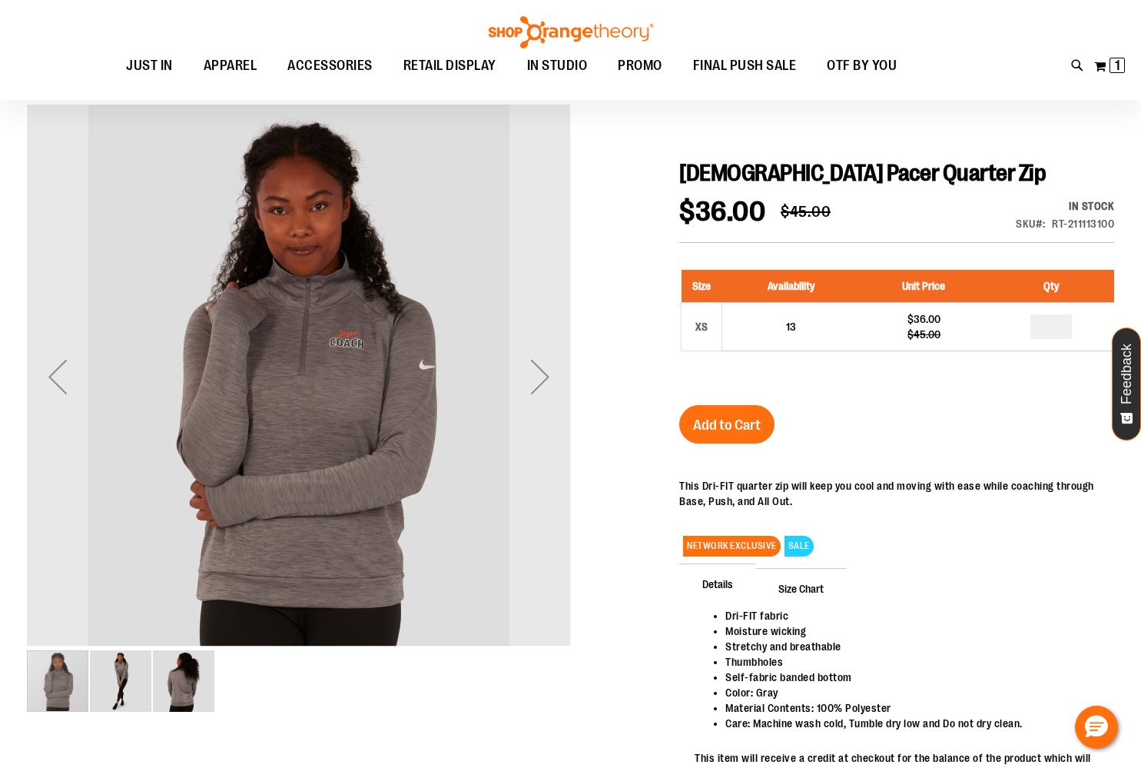
scroll to position [129, 0]
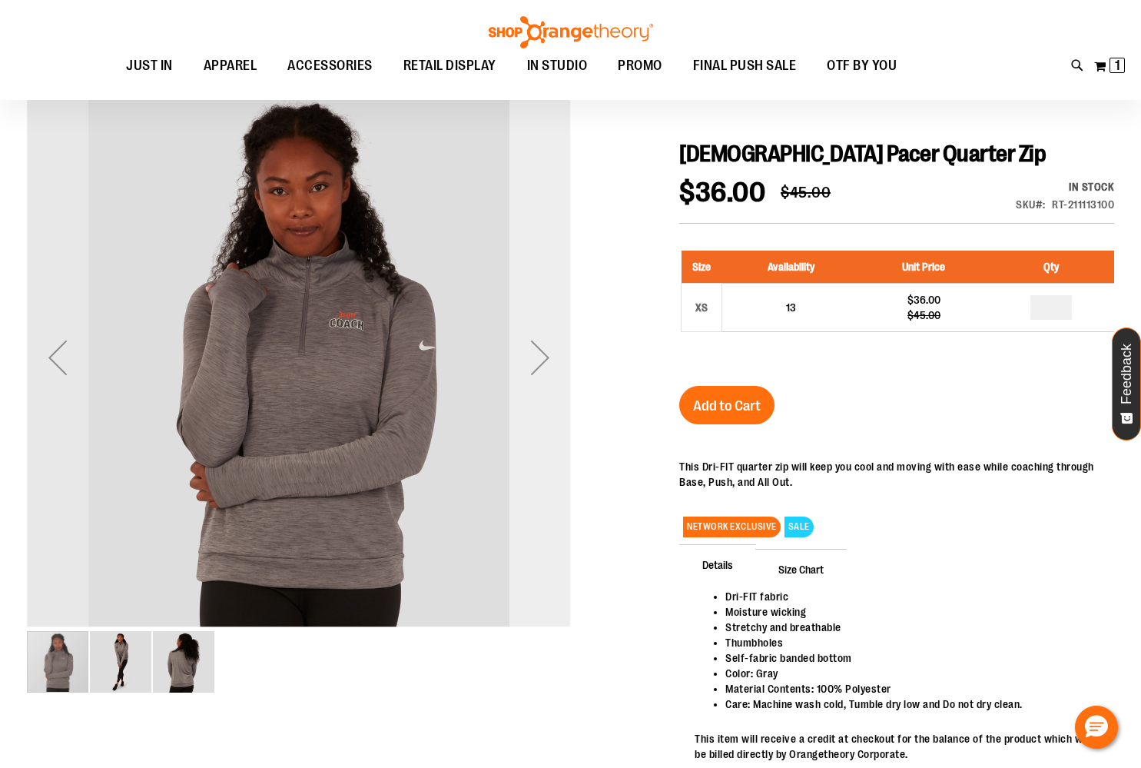
click at [541, 349] on div "Next" at bounding box center [540, 357] width 61 height 61
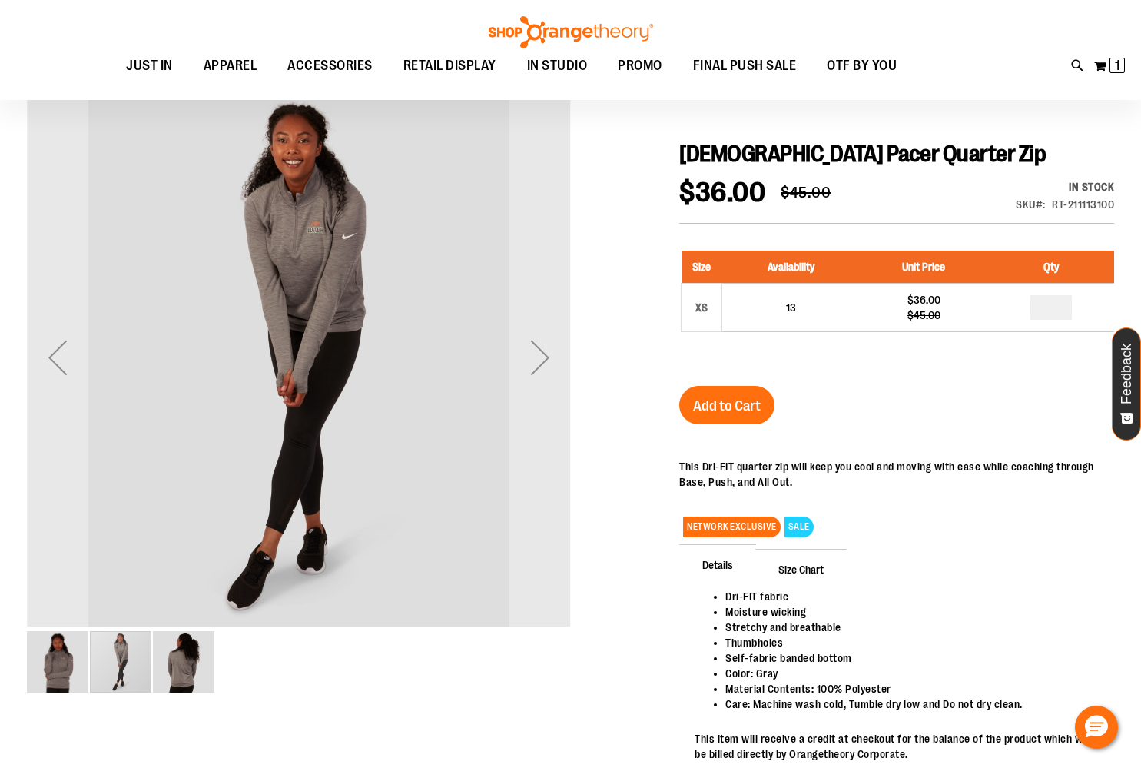
click at [115, 650] on div "carousel" at bounding box center [120, 661] width 61 height 61
click at [181, 664] on img "image 3 of 3" at bounding box center [183, 661] width 61 height 61
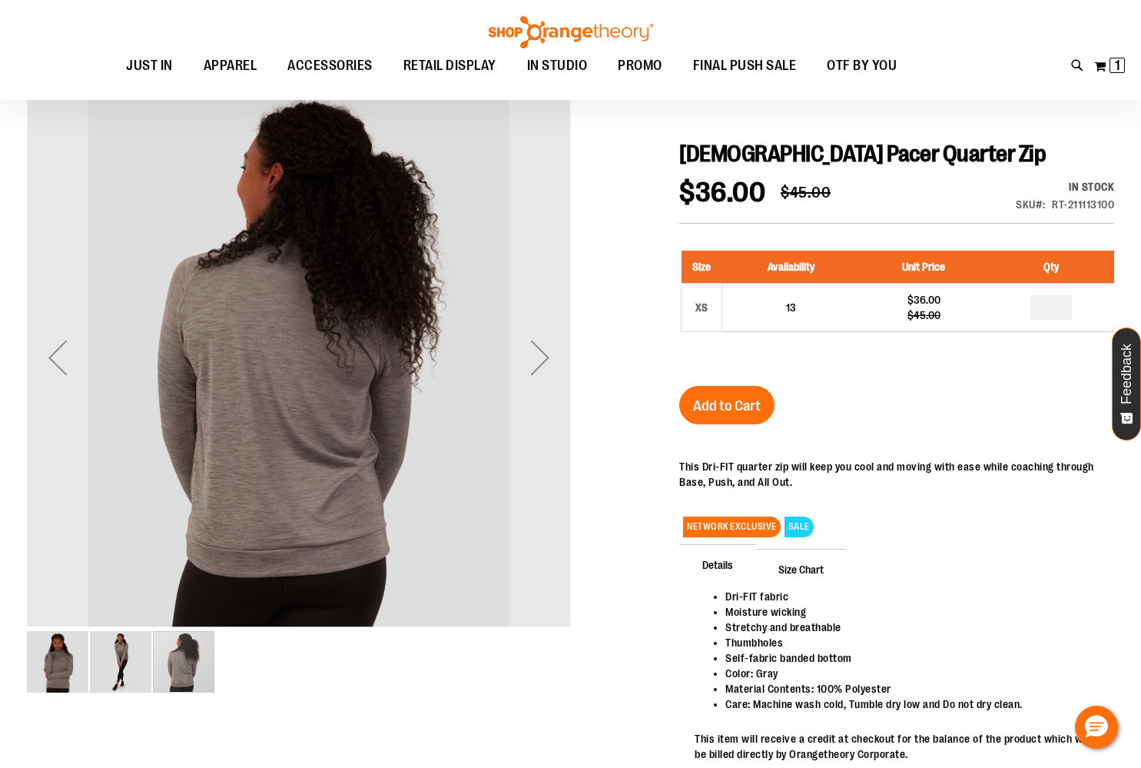
click at [58, 676] on img "image 1 of 3" at bounding box center [57, 661] width 61 height 61
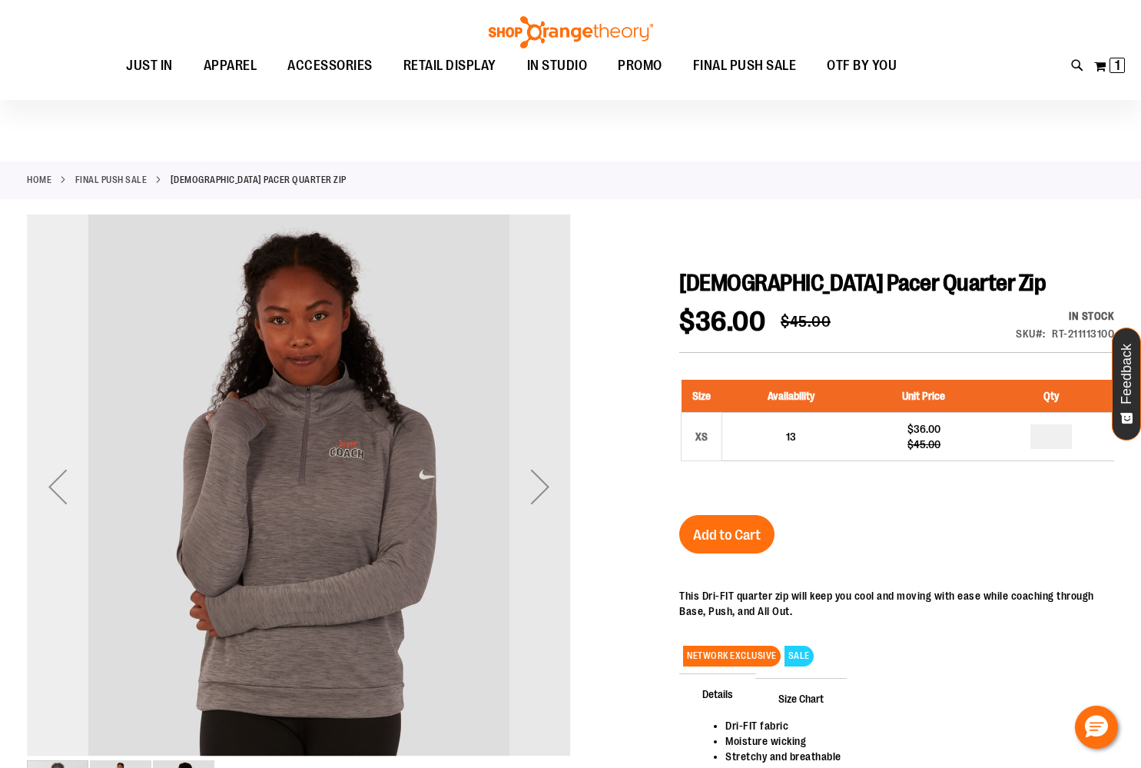
scroll to position [0, 0]
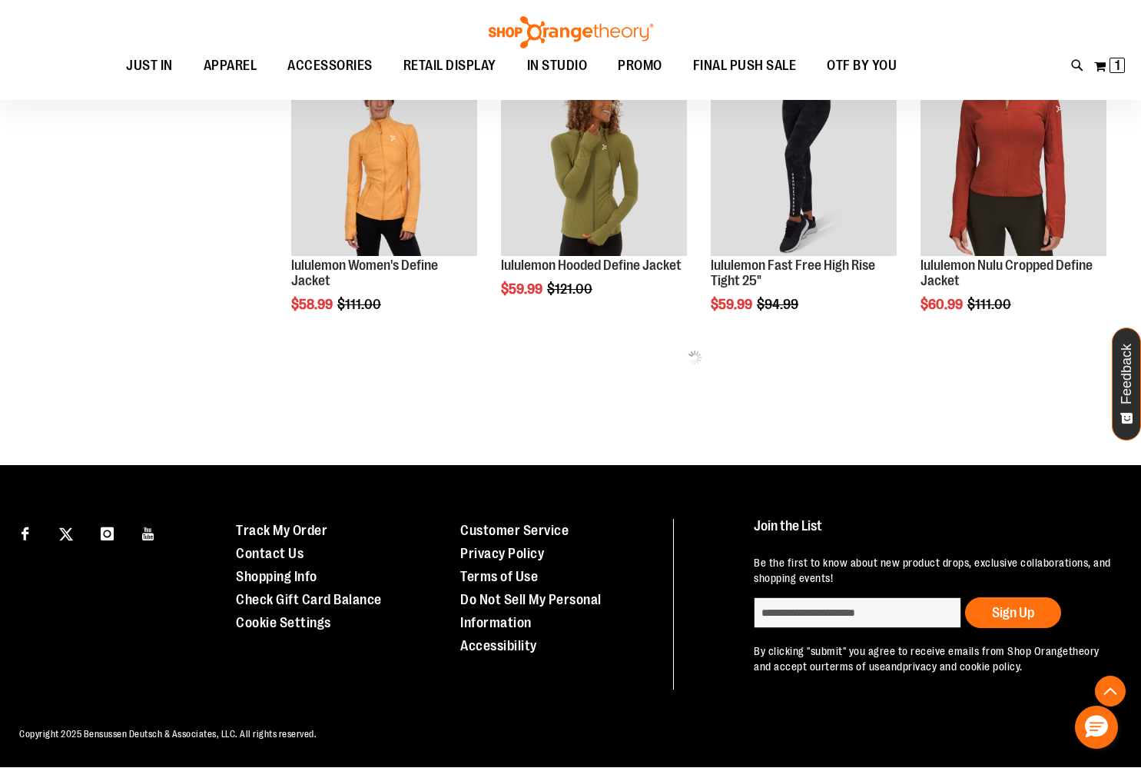
scroll to position [686, 0]
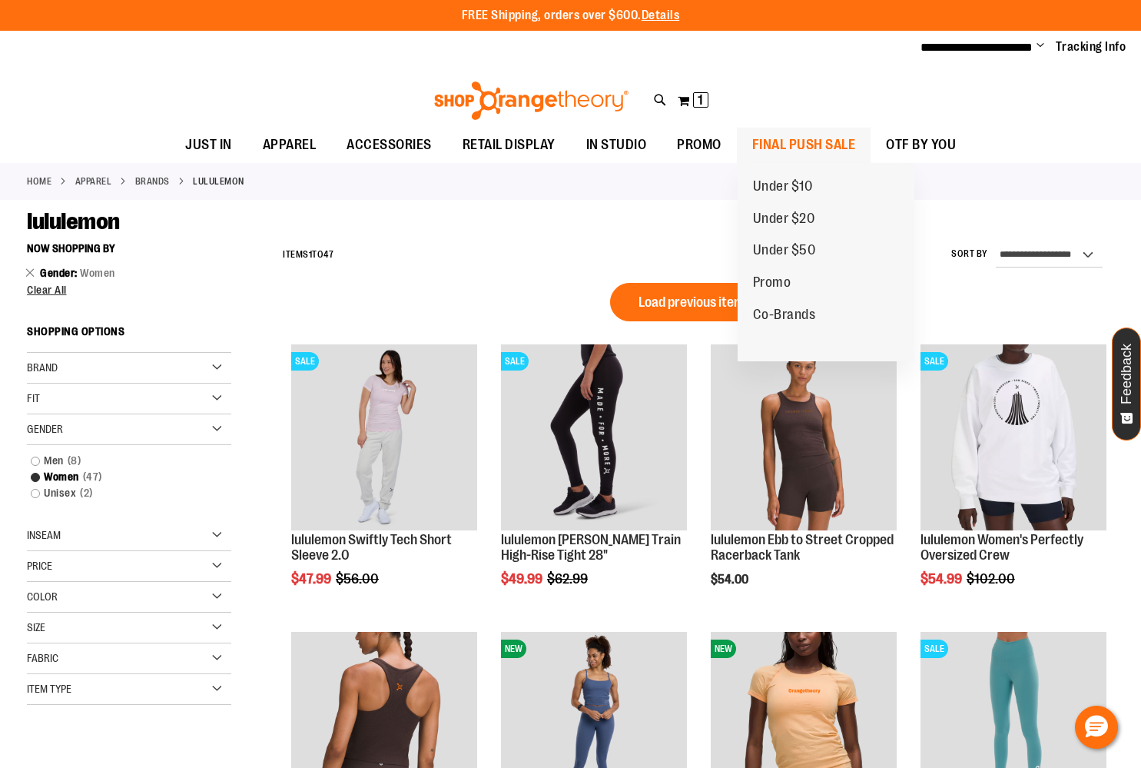
scroll to position [16, 0]
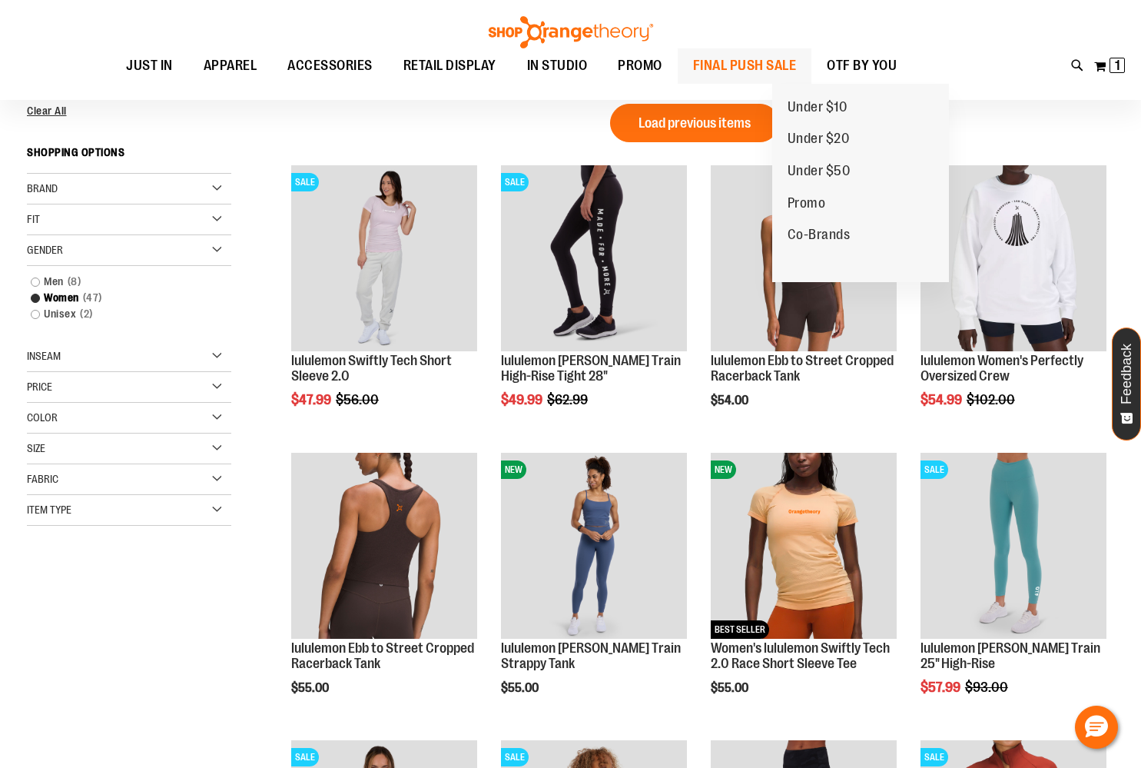
click at [748, 70] on span "FINAL PUSH SALE" at bounding box center [745, 65] width 104 height 35
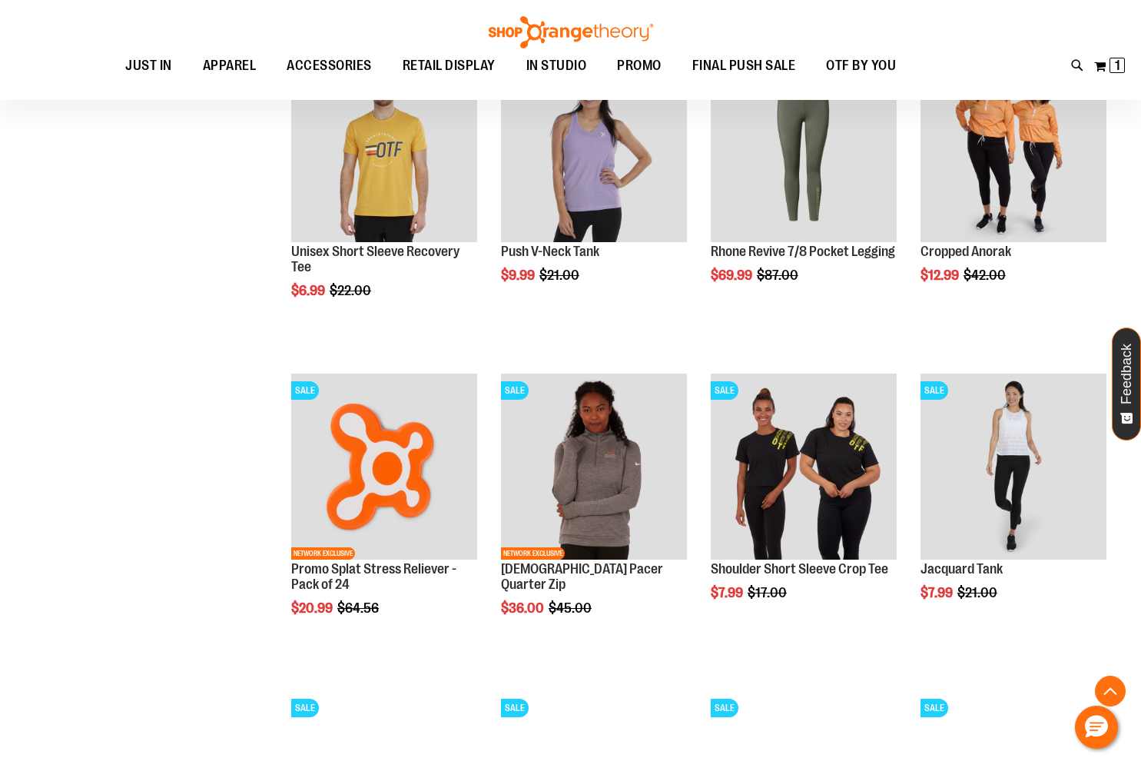
scroll to position [1211, 0]
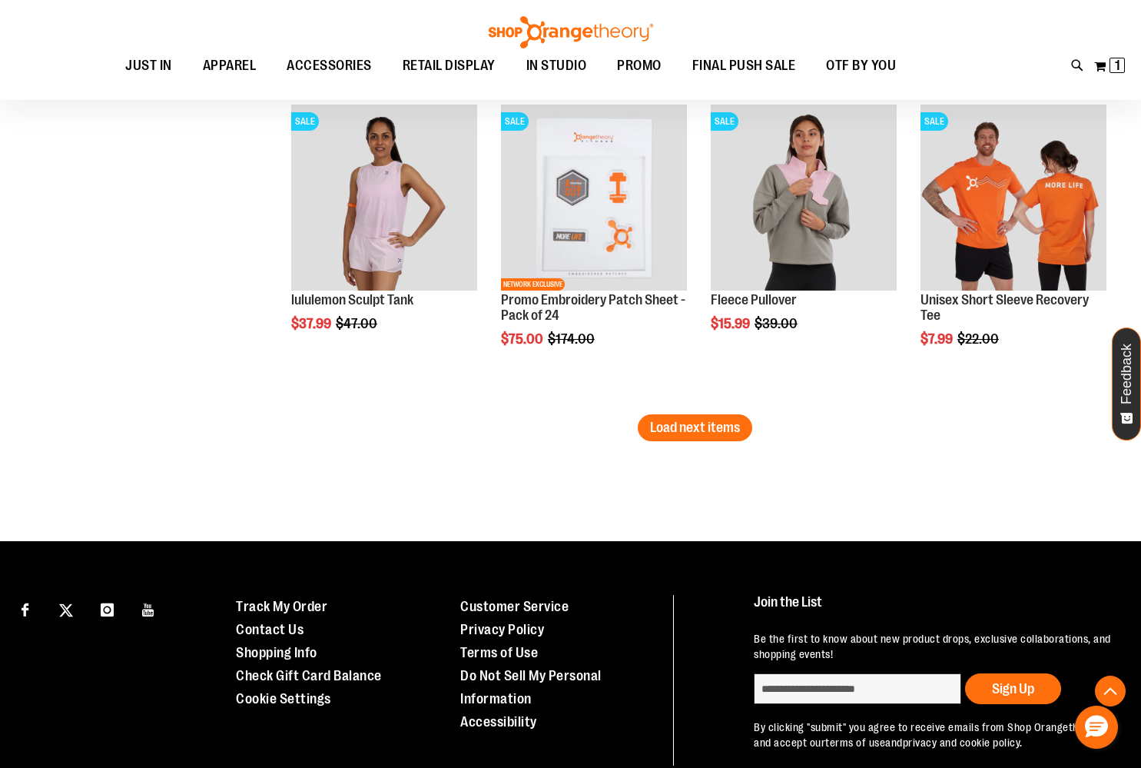
scroll to position [2785, 0]
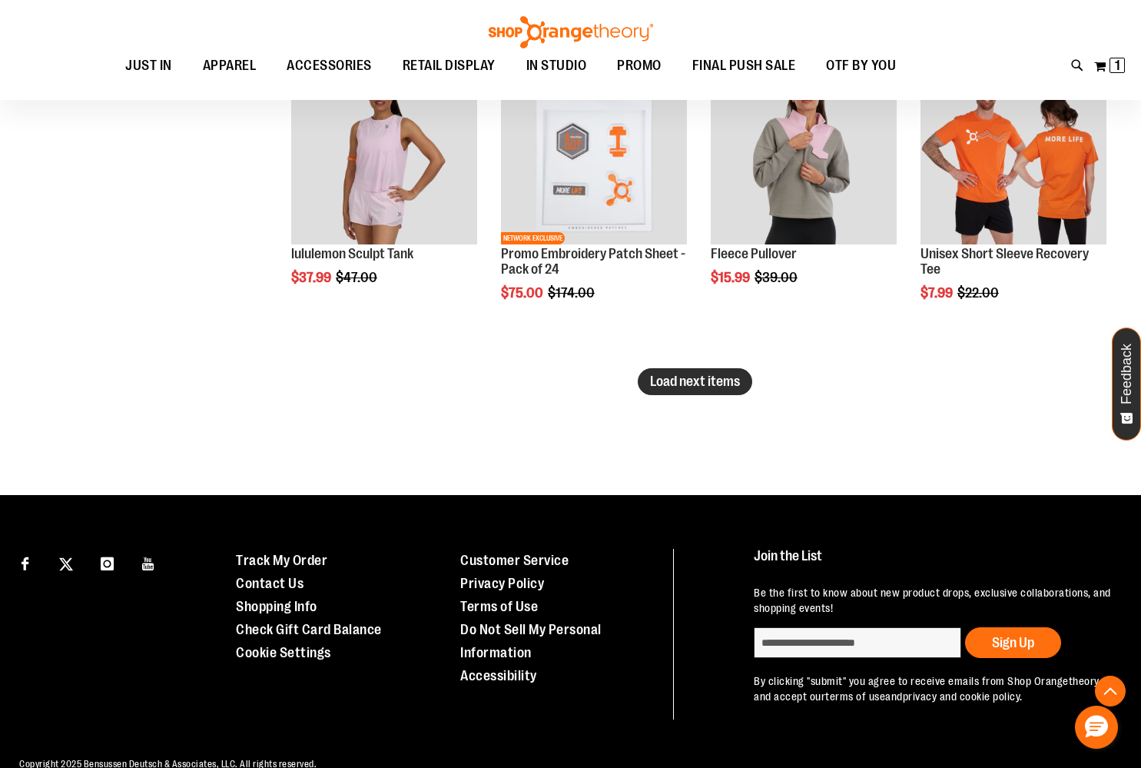
click at [689, 385] on span "Load next items" at bounding box center [695, 381] width 90 height 15
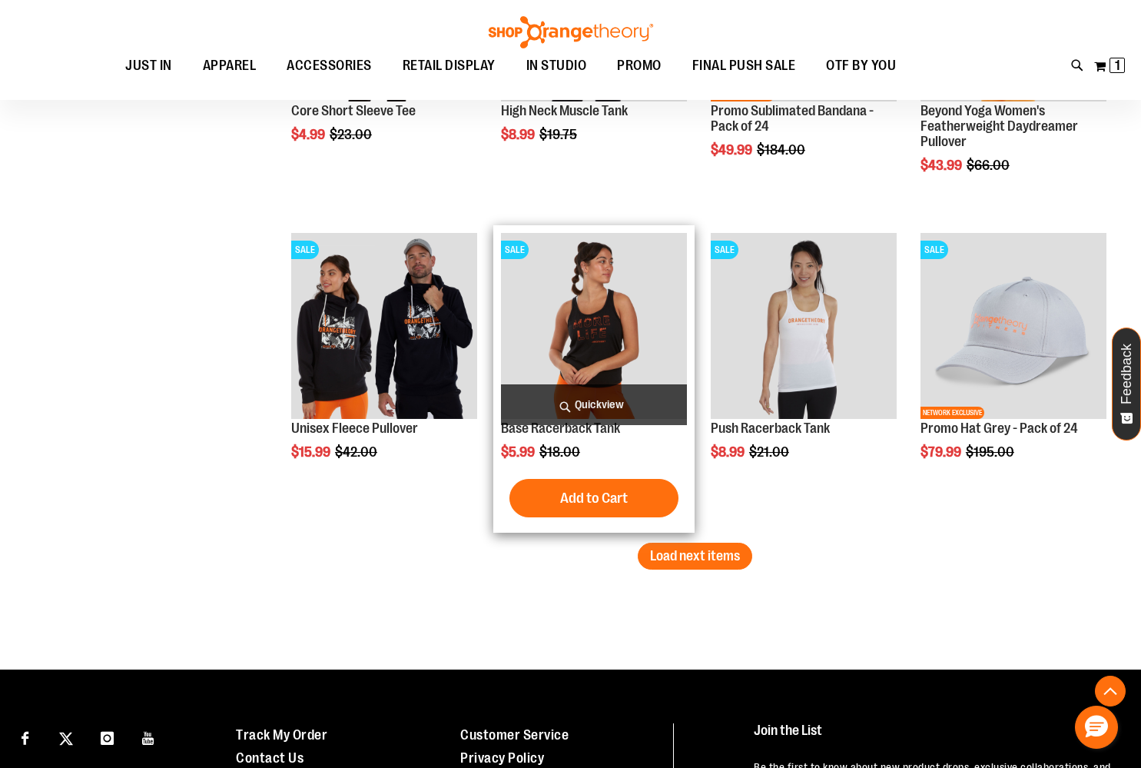
scroll to position [3611, 0]
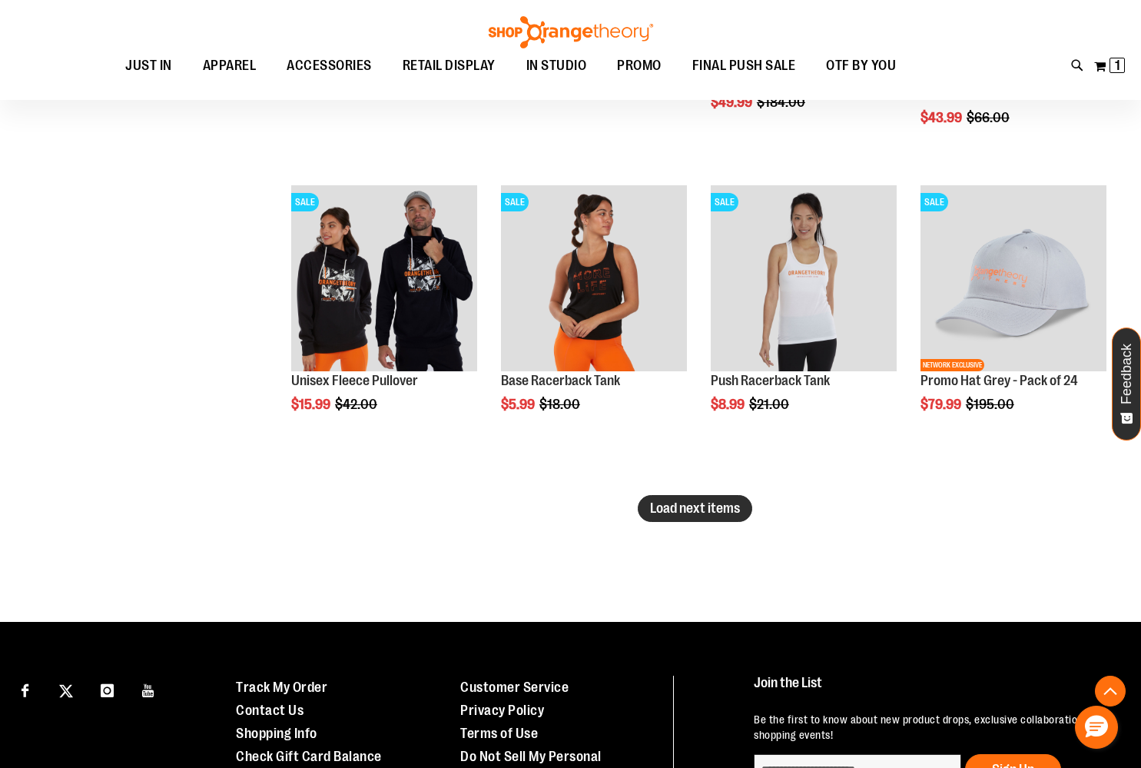
click at [687, 510] on span "Load next items" at bounding box center [695, 507] width 90 height 15
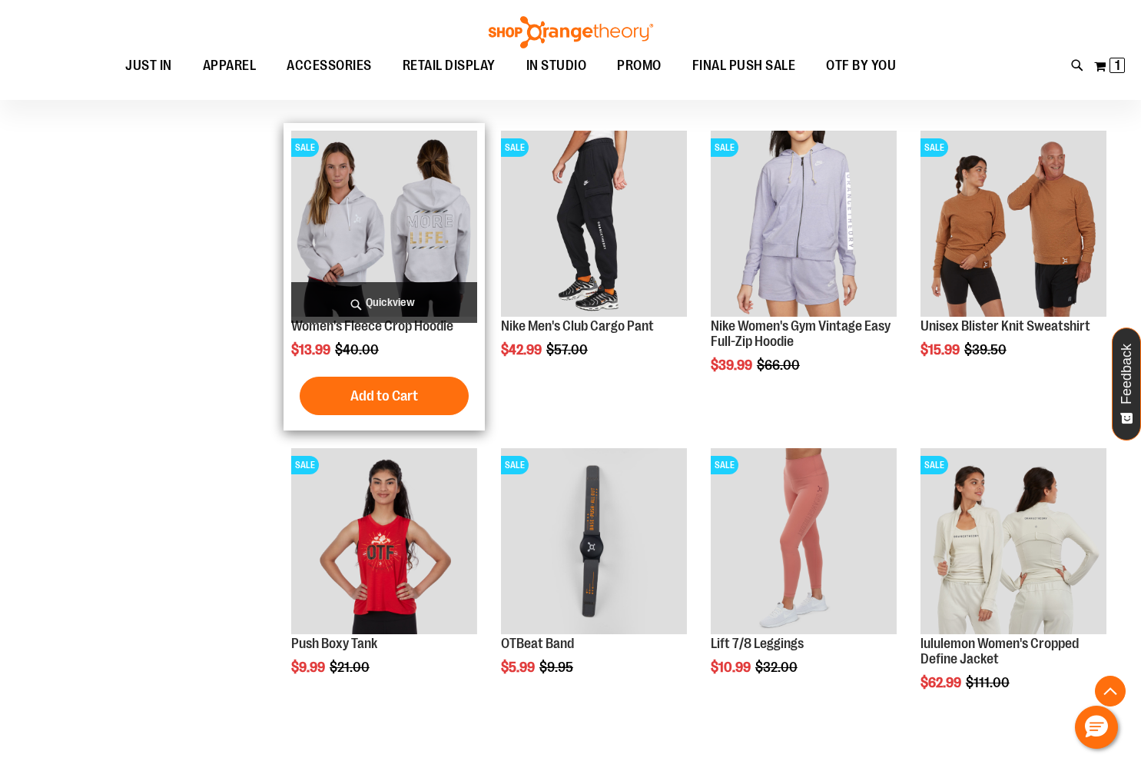
scroll to position [4304, 0]
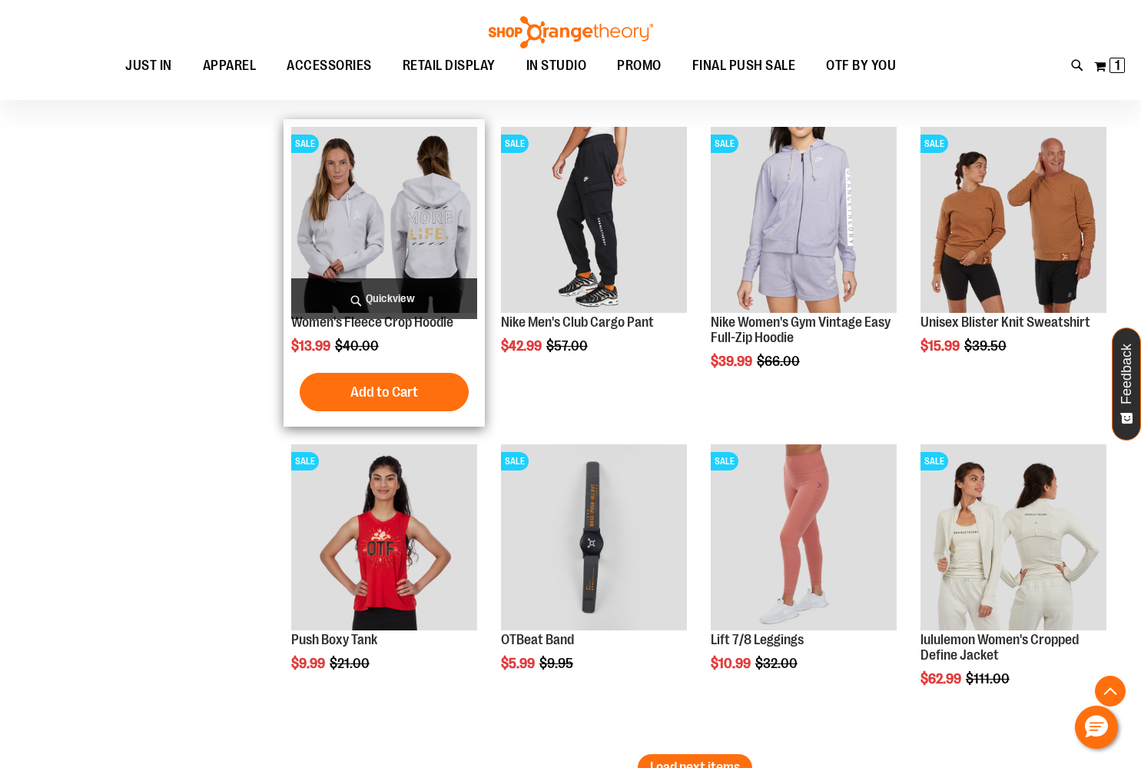
click at [326, 201] on img "product" at bounding box center [384, 220] width 186 height 186
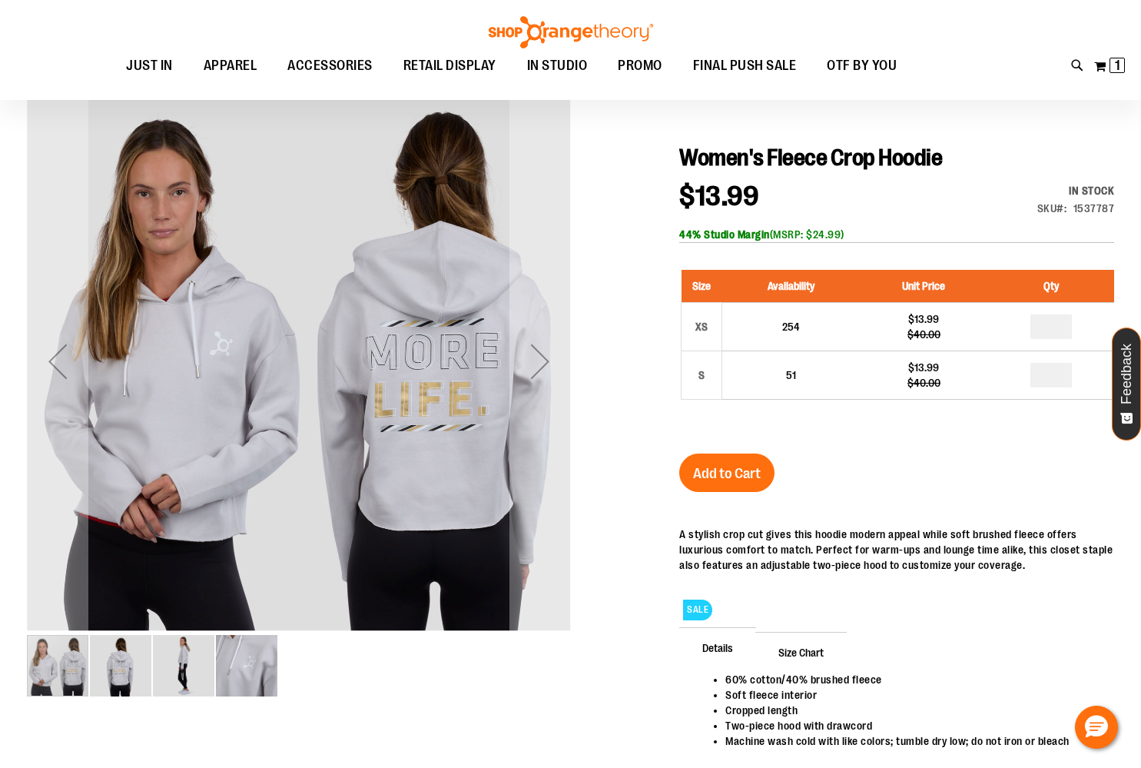
scroll to position [131, 0]
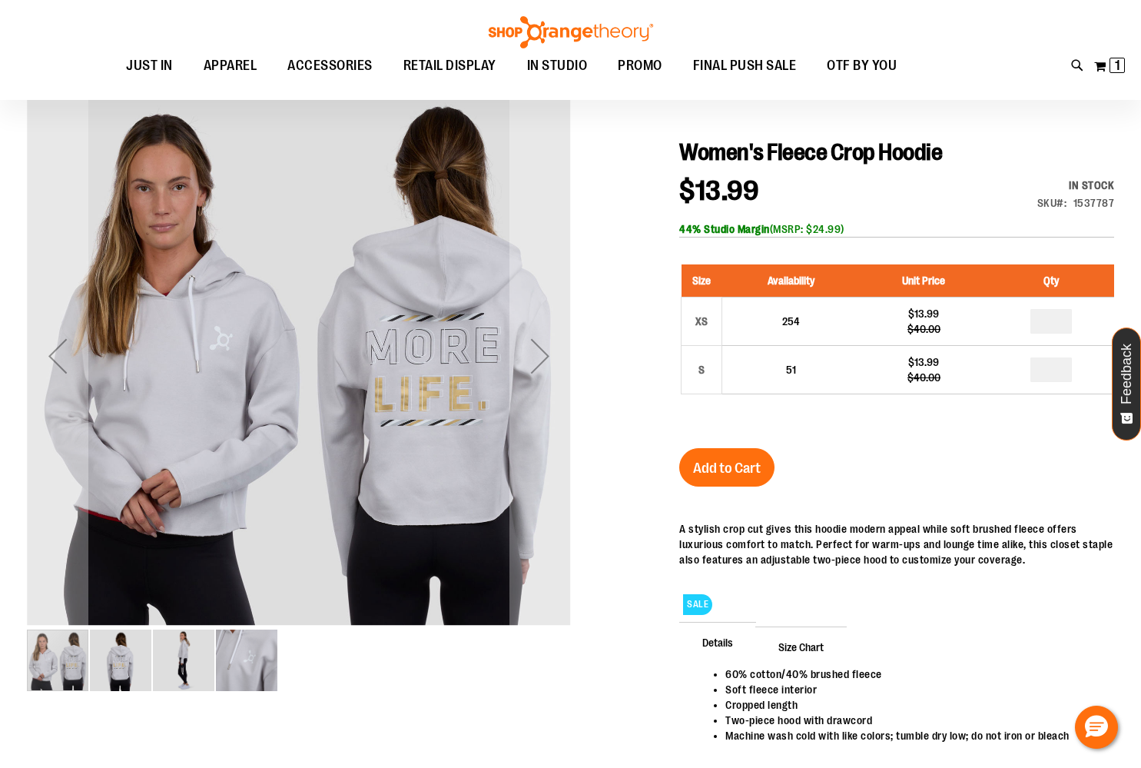
click at [107, 647] on img "image 2 of 4" at bounding box center [120, 659] width 61 height 61
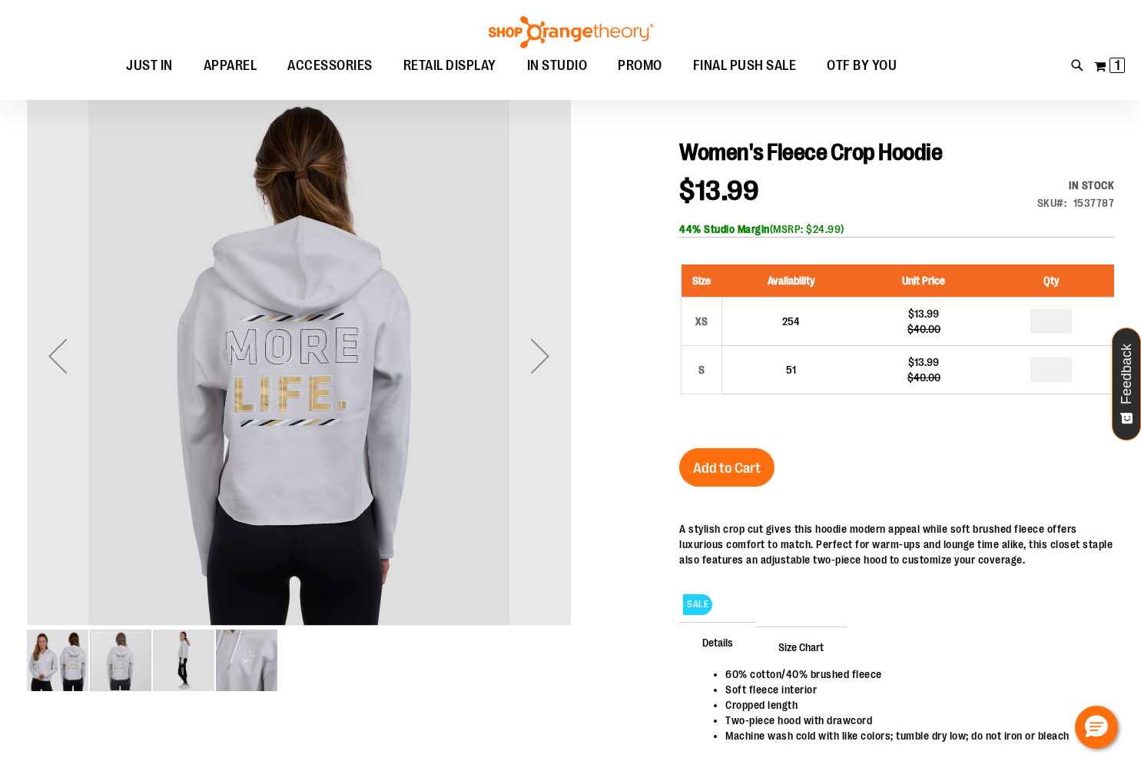
click at [184, 665] on img "image 3 of 4" at bounding box center [183, 659] width 61 height 61
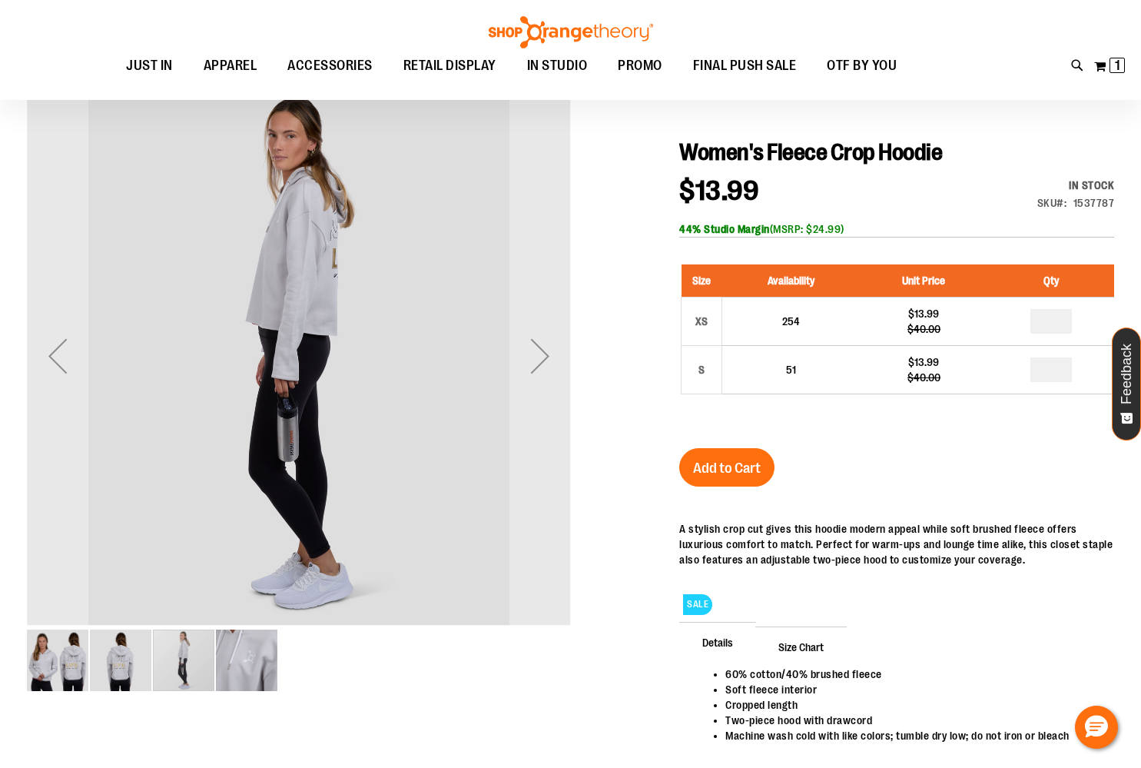
click at [251, 672] on img "image 4 of 4" at bounding box center [246, 659] width 61 height 61
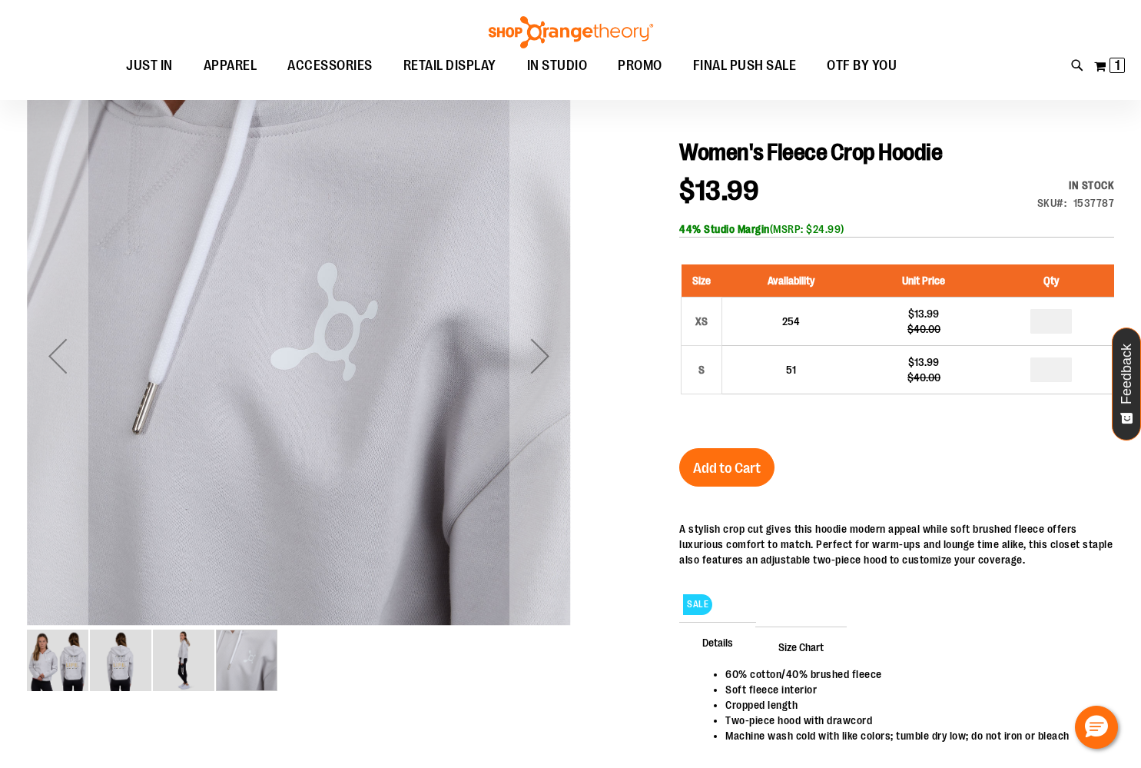
click at [75, 665] on img "image 1 of 4" at bounding box center [57, 659] width 61 height 61
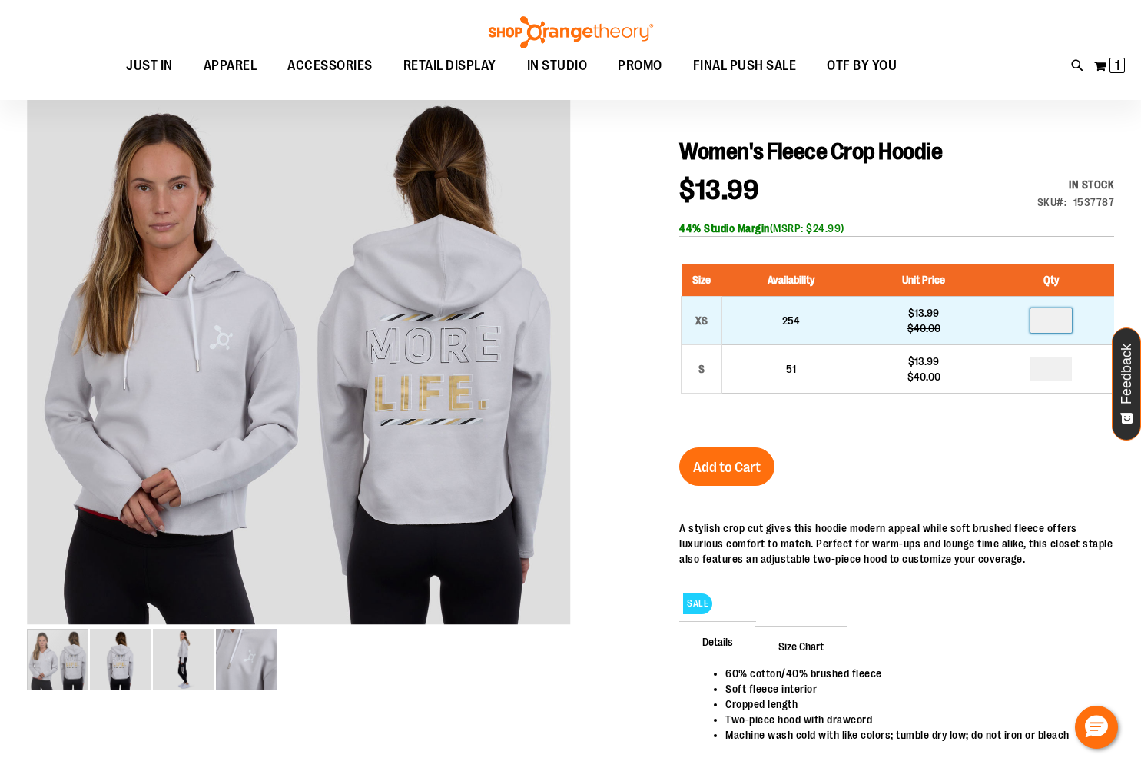
drag, startPoint x: 1071, startPoint y: 317, endPoint x: 1014, endPoint y: 319, distance: 56.1
click at [1014, 319] on td at bounding box center [1051, 320] width 126 height 48
type input "*"
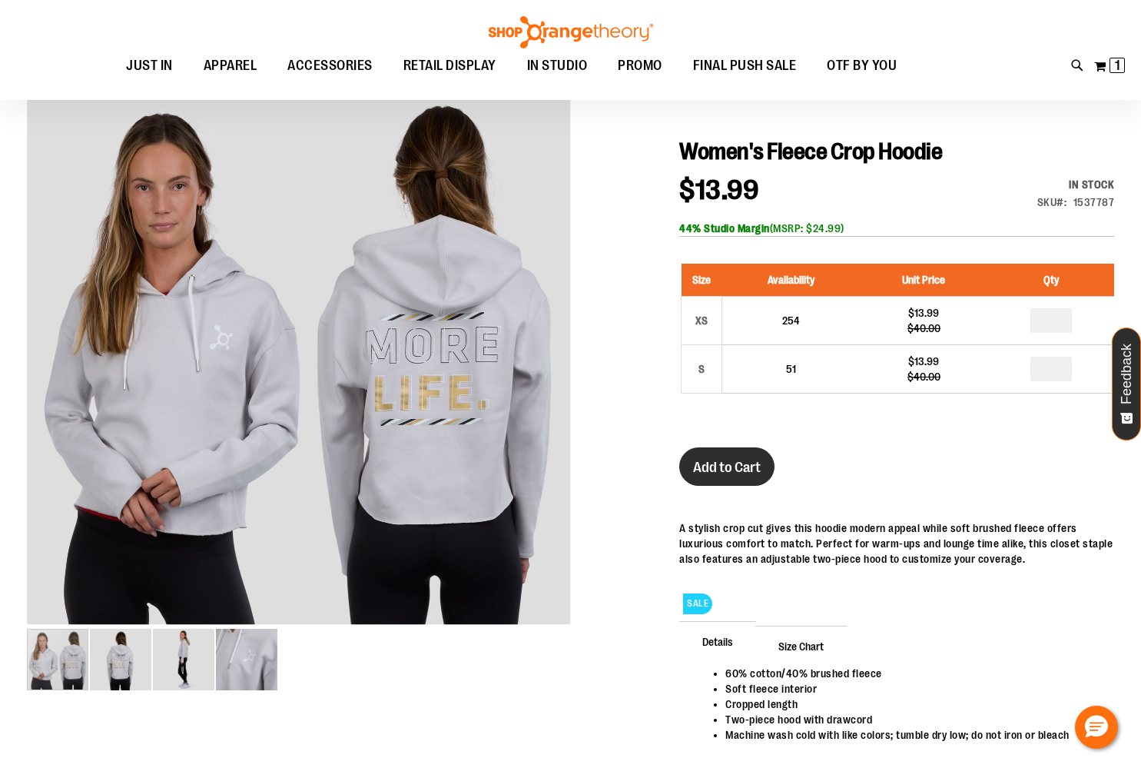
click at [726, 473] on span "Add to Cart" at bounding box center [727, 467] width 68 height 17
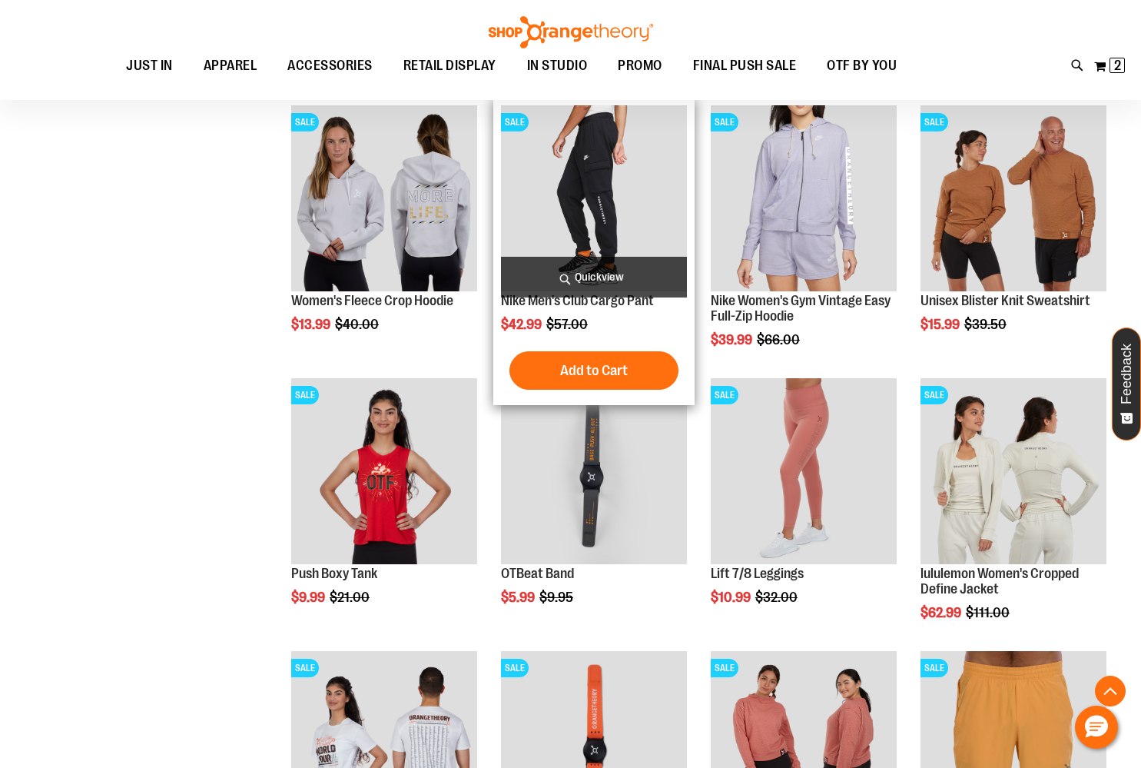
scroll to position [358, 0]
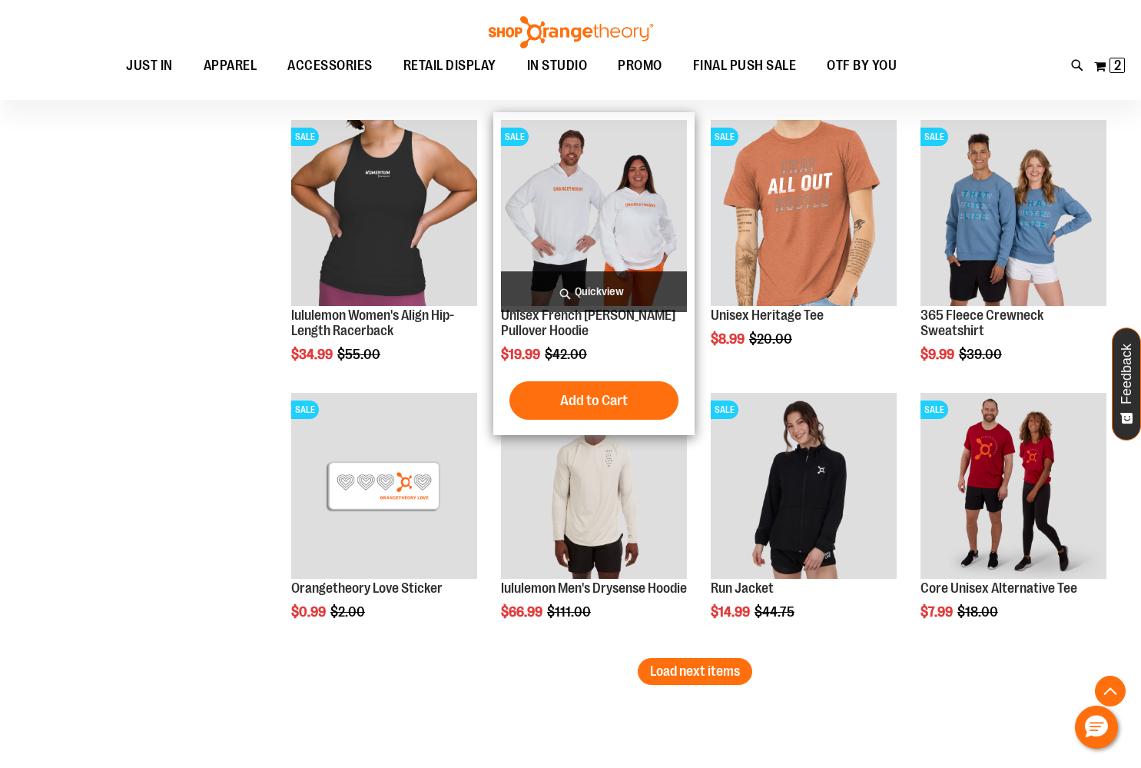
scroll to position [1986, 0]
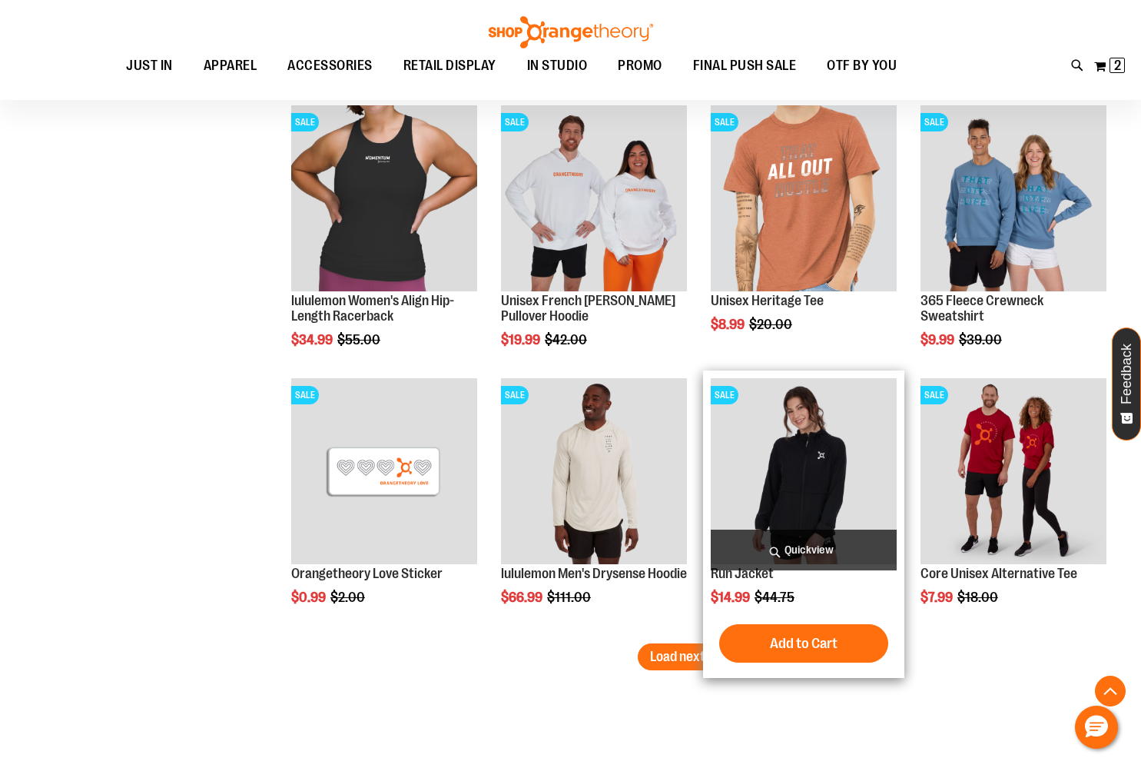
click at [820, 465] on img "product" at bounding box center [804, 471] width 186 height 186
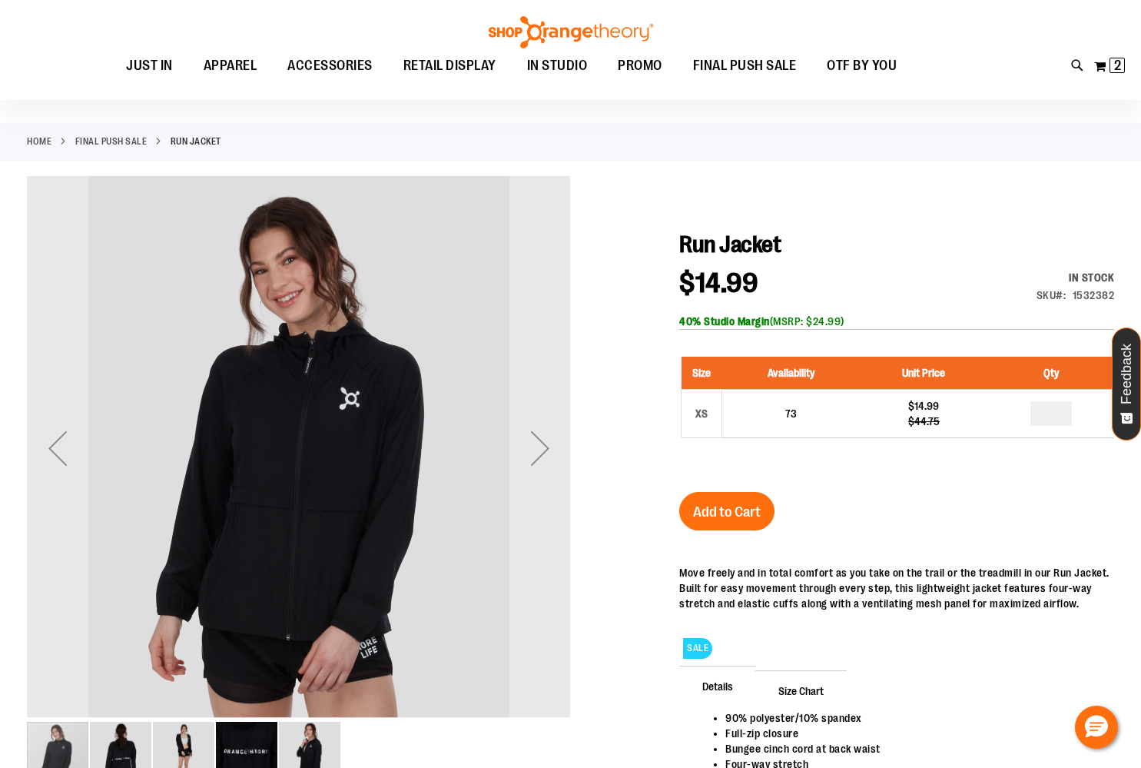
scroll to position [42, 0]
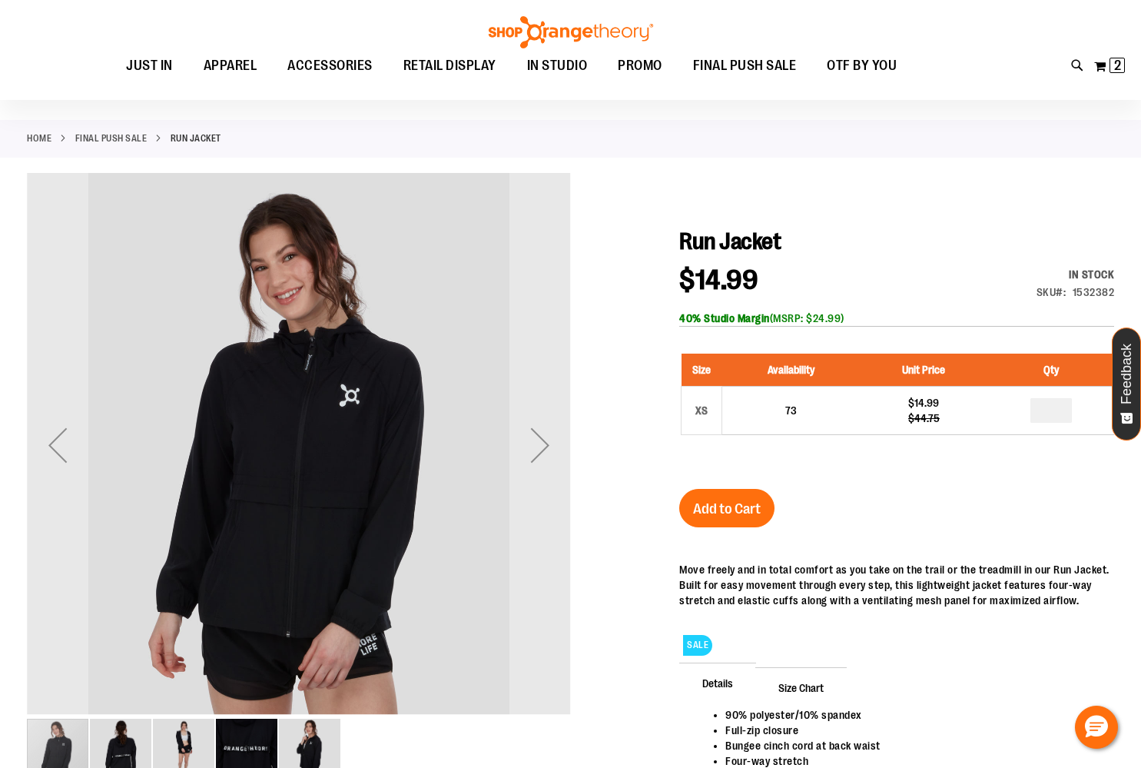
drag, startPoint x: 721, startPoint y: 508, endPoint x: 874, endPoint y: 211, distance: 334.4
click at [721, 508] on span "Add to Cart" at bounding box center [727, 508] width 68 height 17
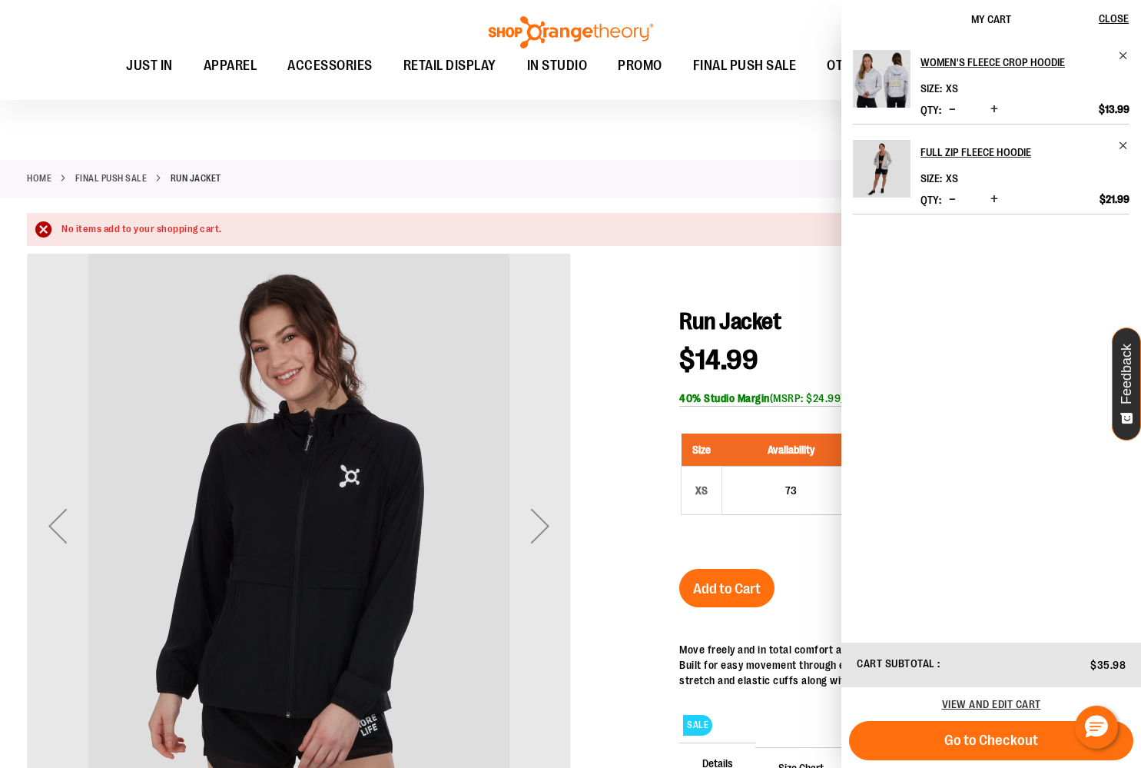
scroll to position [0, 0]
